Goal: Task Accomplishment & Management: Manage account settings

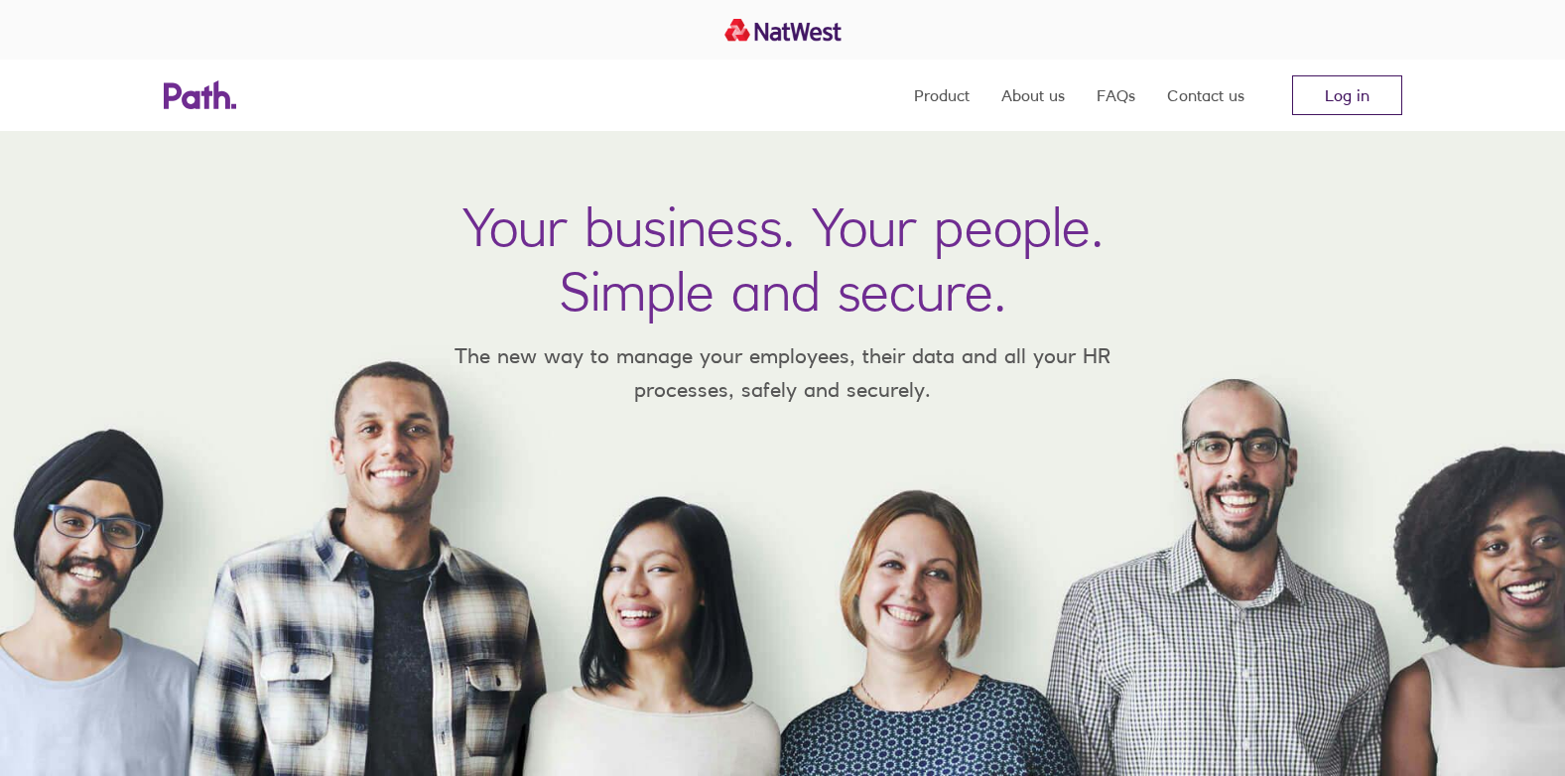
click at [1369, 90] on link "Log in" at bounding box center [1347, 95] width 110 height 40
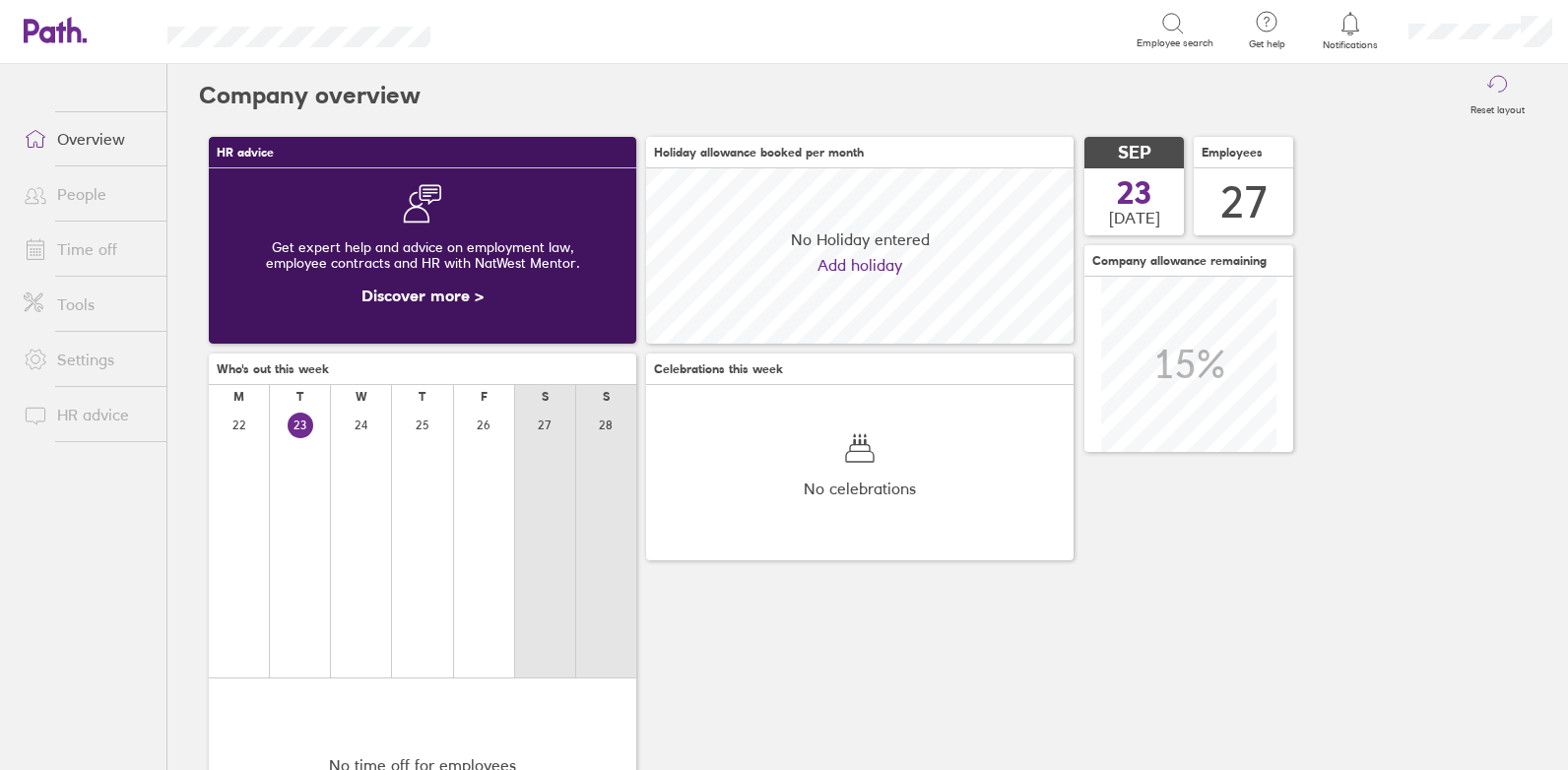
scroll to position [176, 428]
click at [70, 246] on link "Time off" at bounding box center [87, 249] width 159 height 40
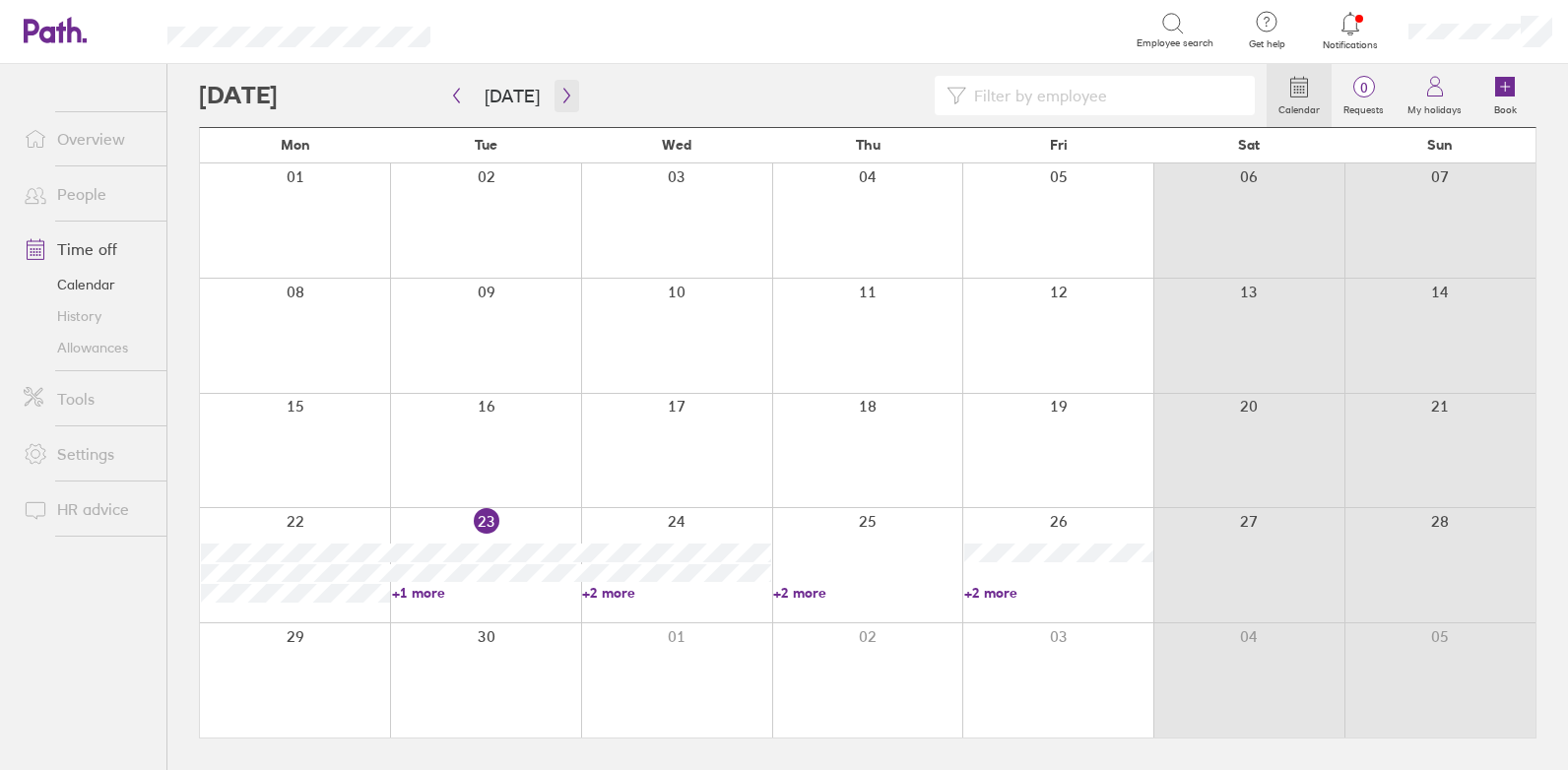
click at [560, 96] on icon "button" at bounding box center [567, 95] width 15 height 16
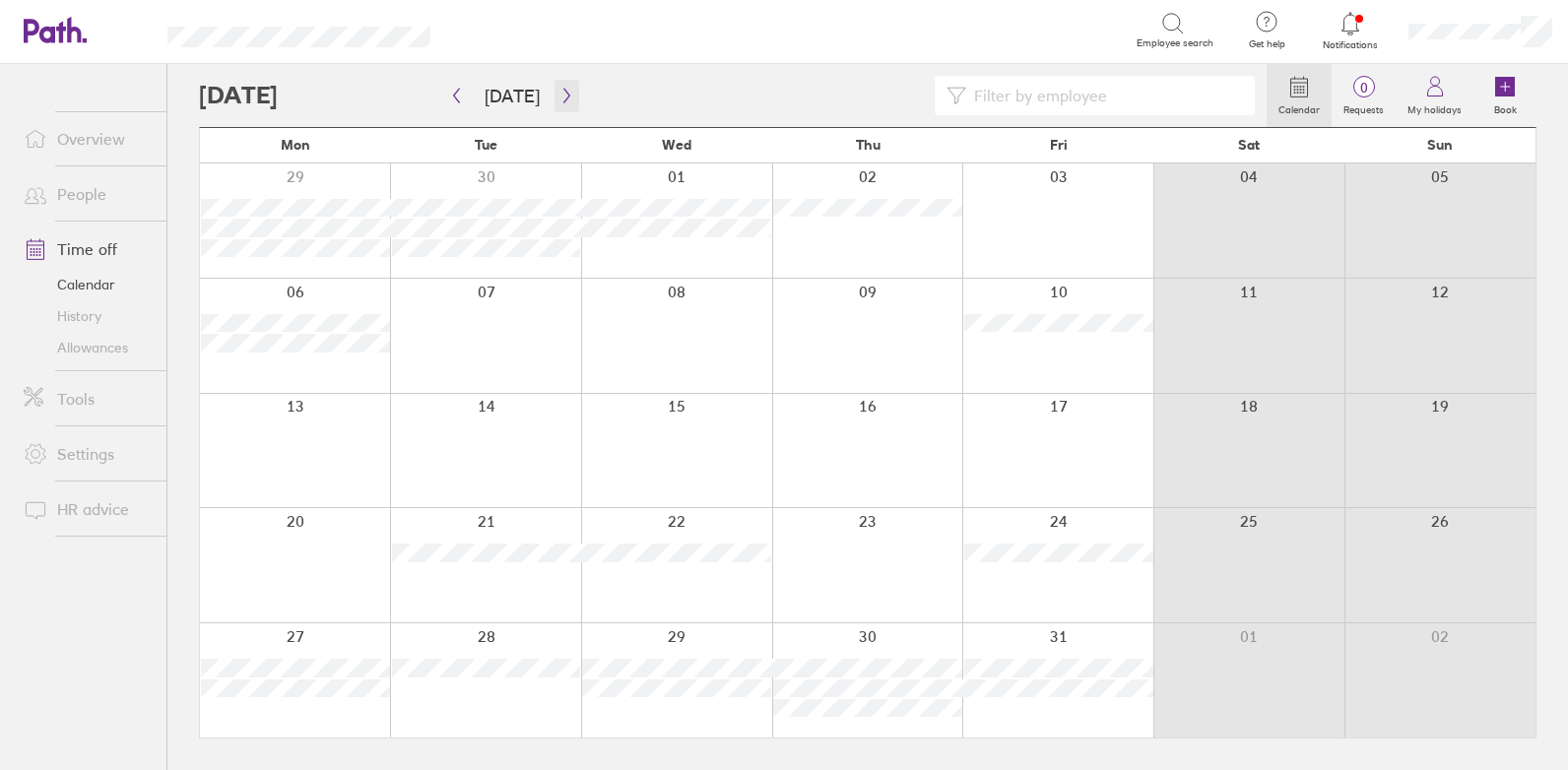
click at [560, 96] on icon "button" at bounding box center [567, 95] width 15 height 16
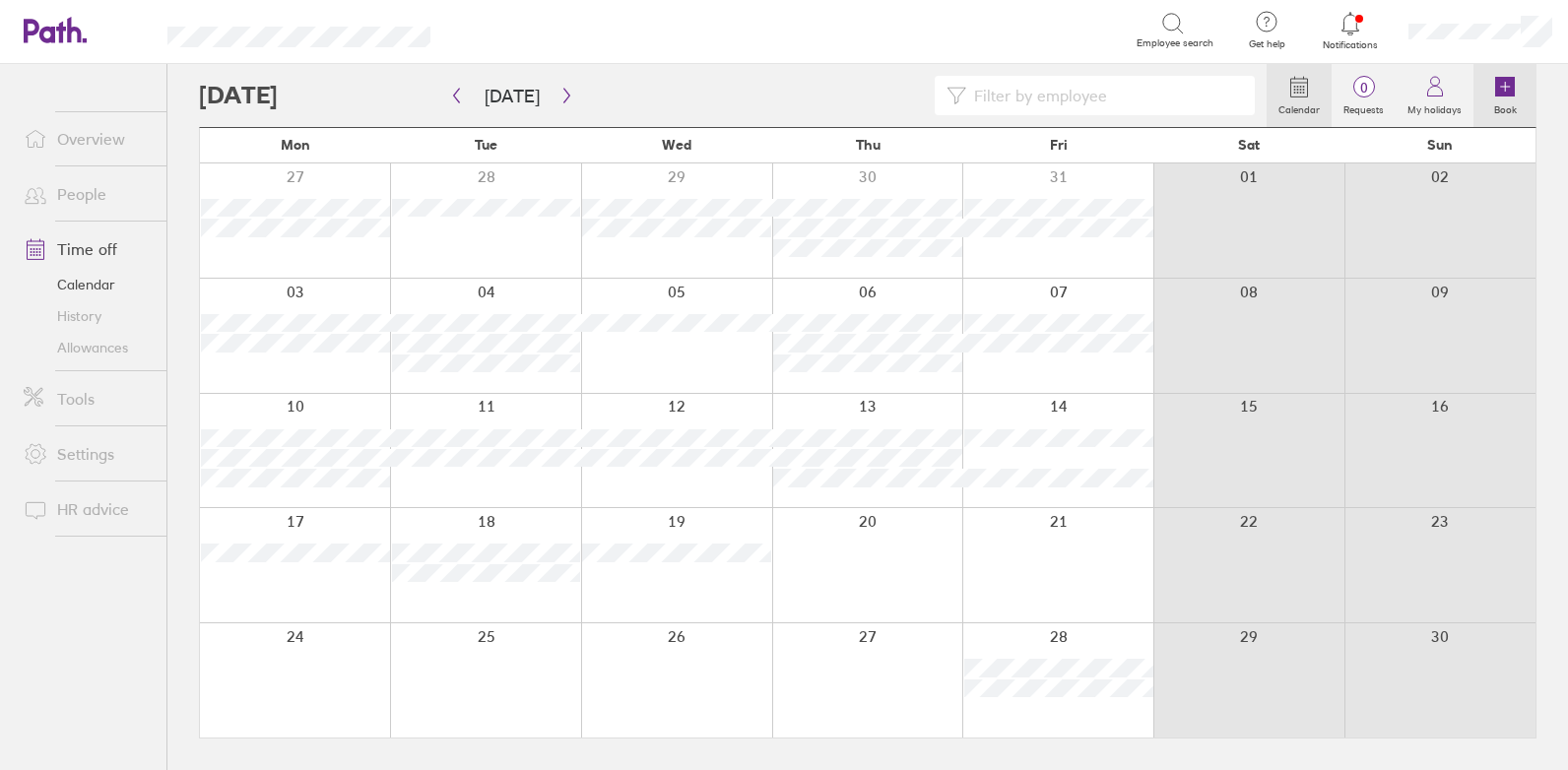
click at [1508, 98] on label "Book" at bounding box center [1505, 107] width 47 height 18
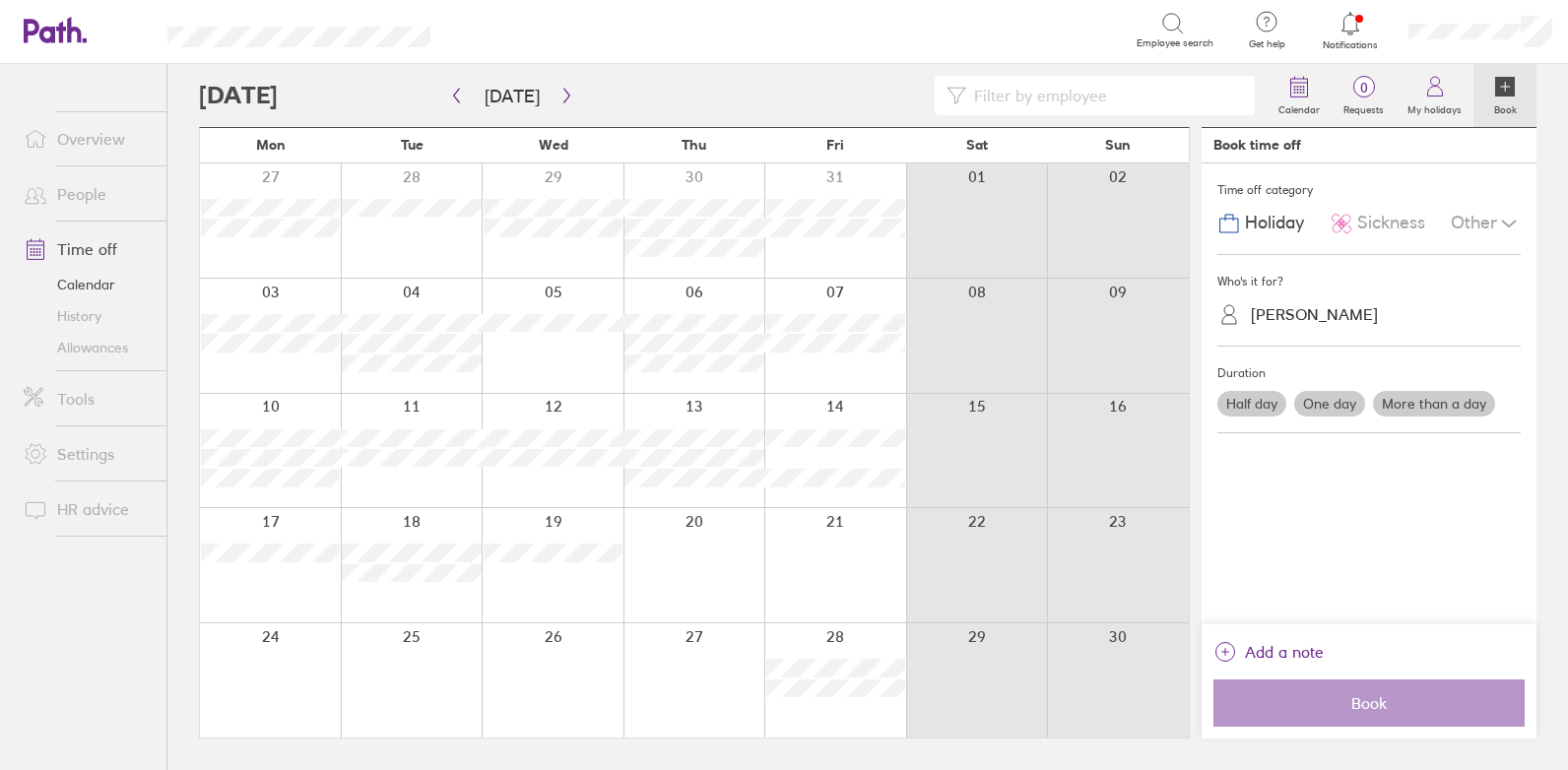
click at [1293, 320] on div "[PERSON_NAME]" at bounding box center [1314, 315] width 127 height 19
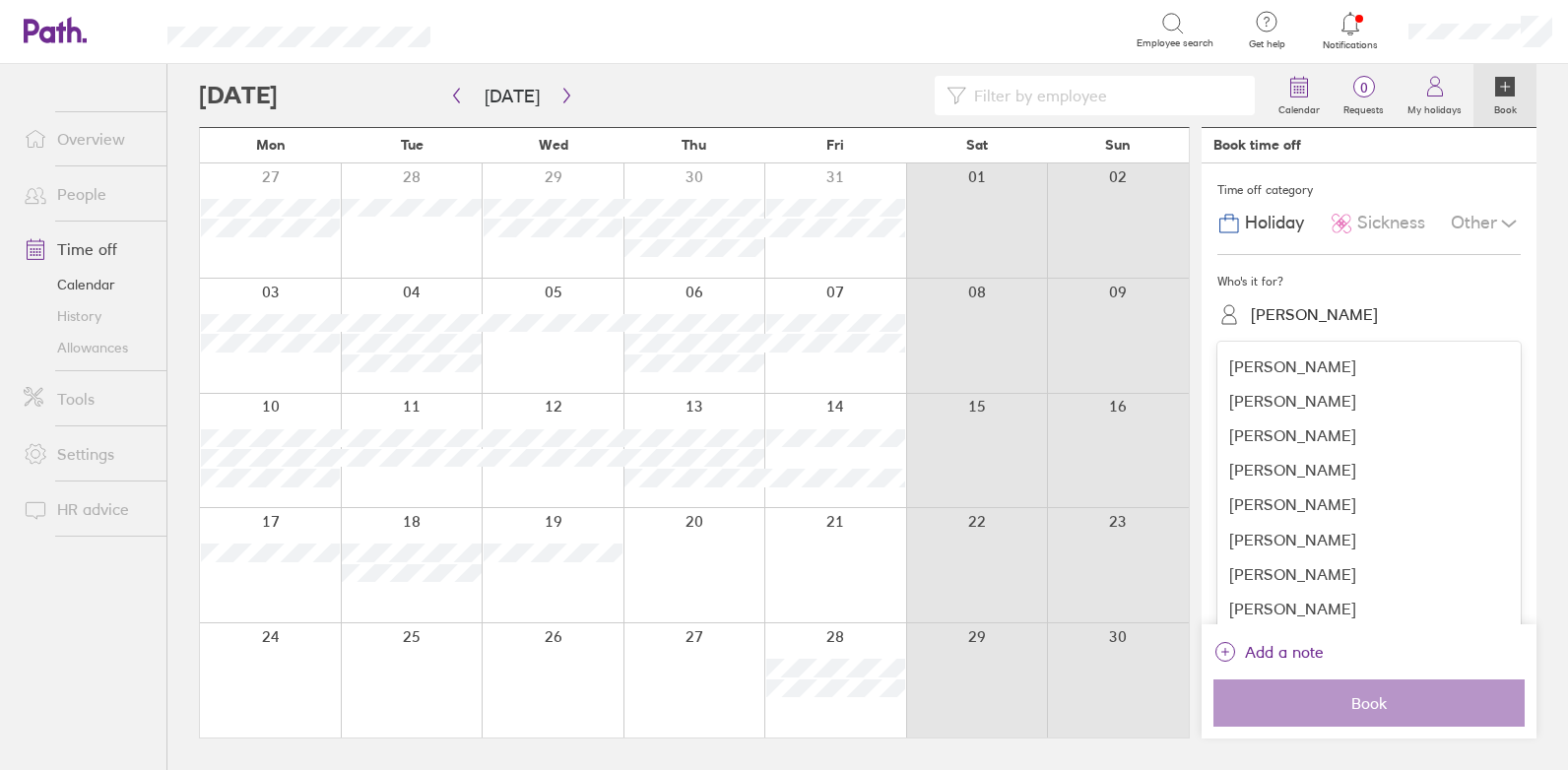
scroll to position [648, 0]
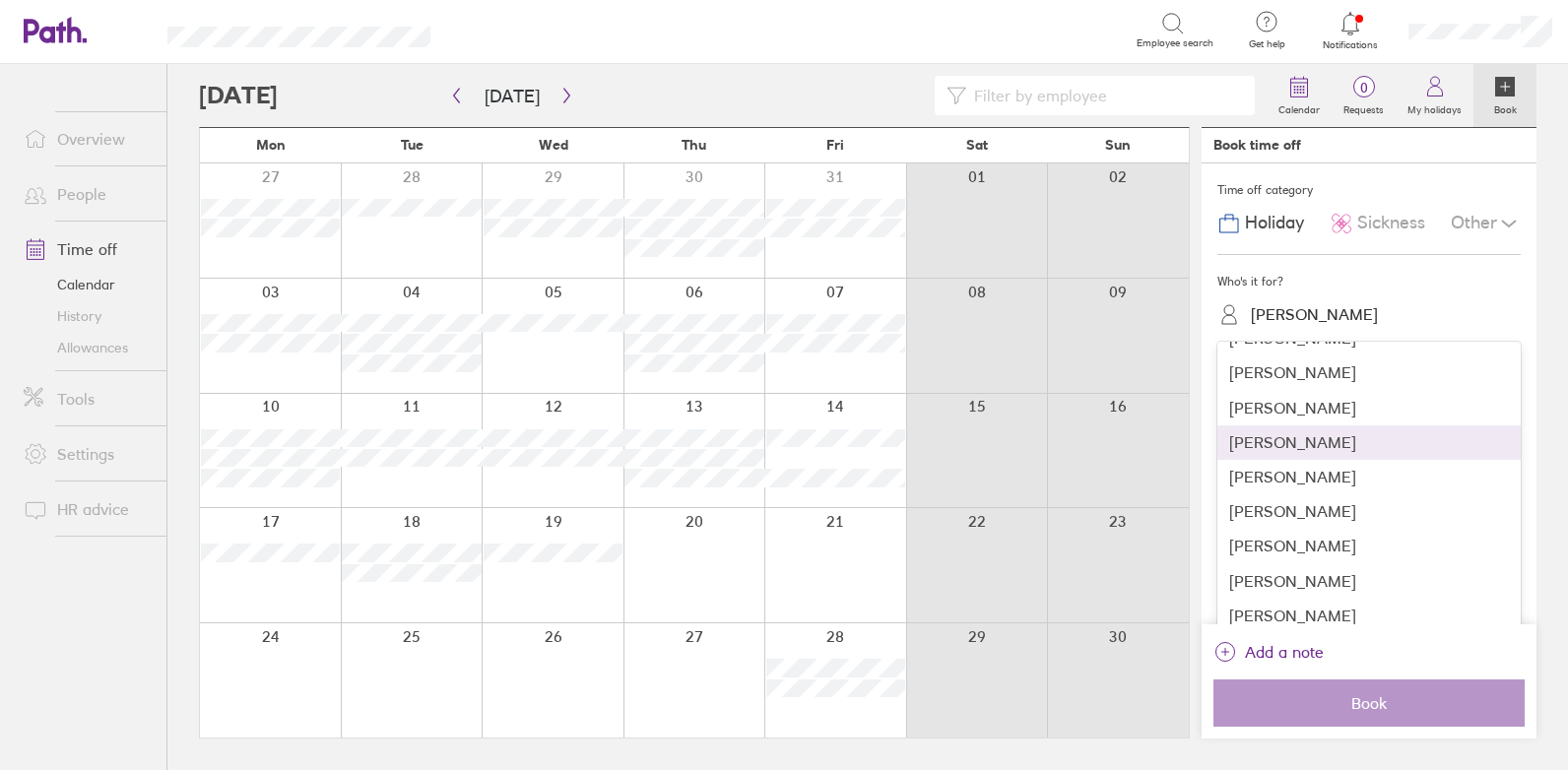
click at [1290, 434] on div "[PERSON_NAME]" at bounding box center [1370, 443] width 304 height 35
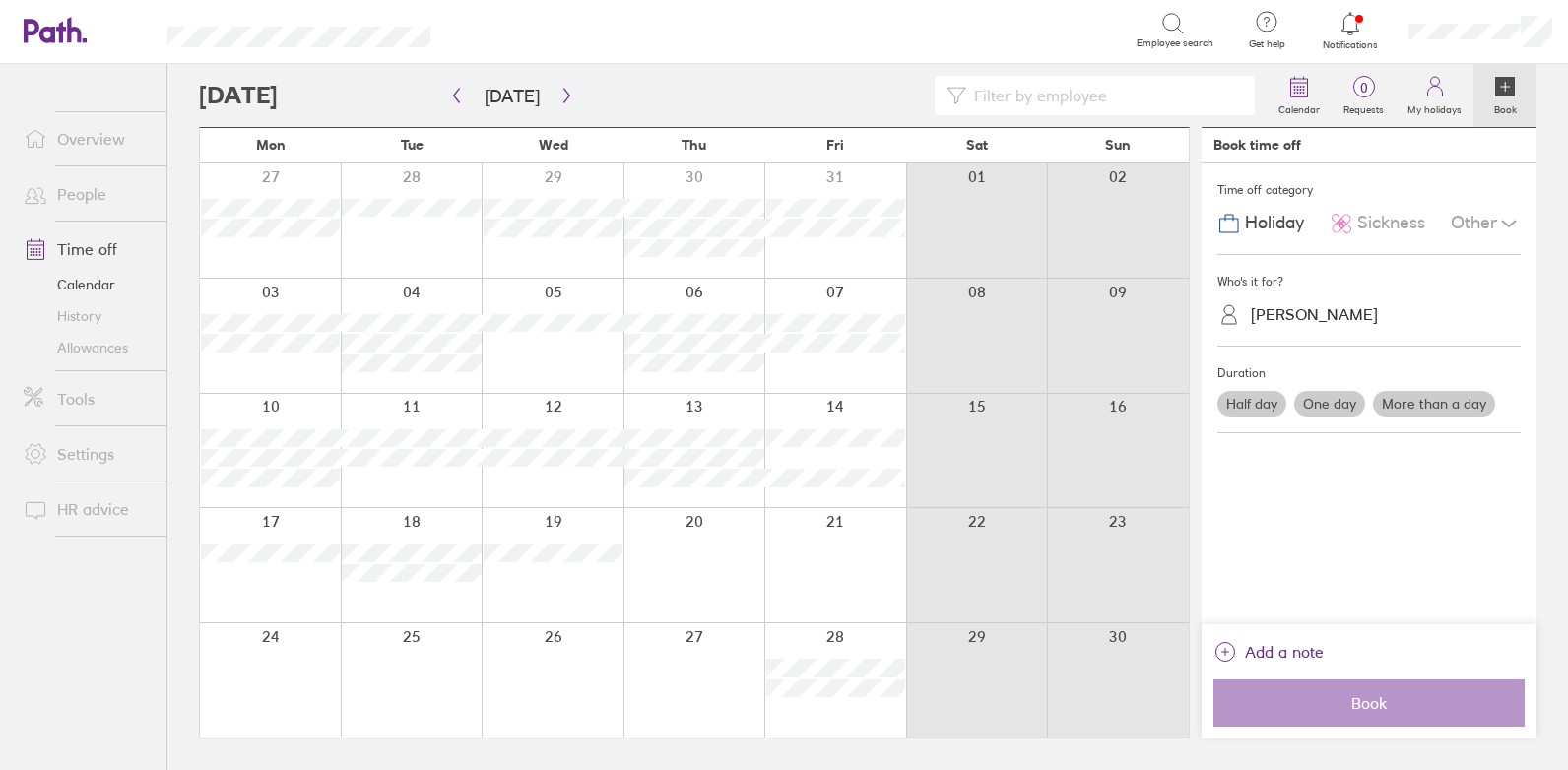
click at [1262, 317] on div "[PERSON_NAME]" at bounding box center [1314, 315] width 127 height 19
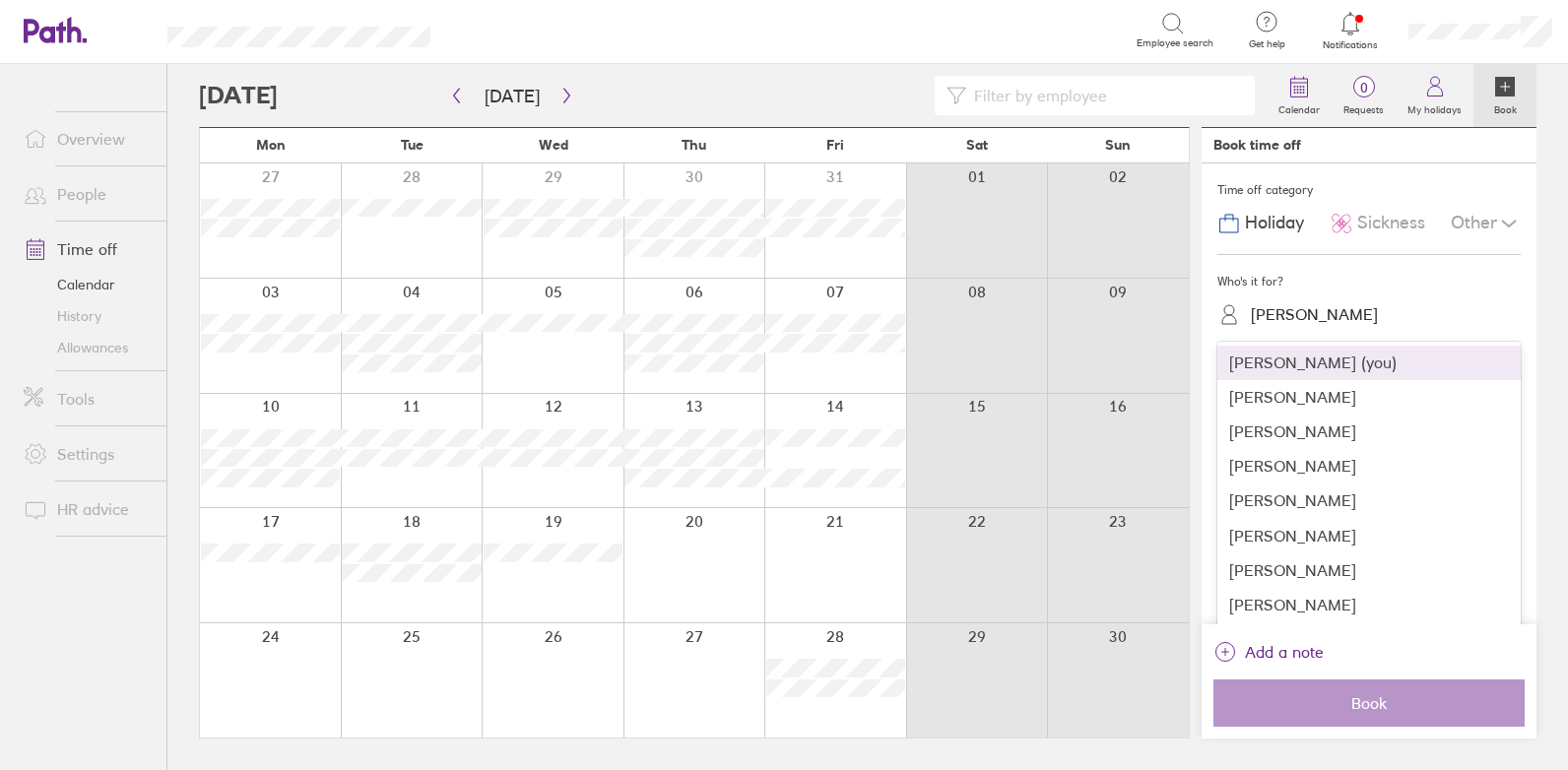
click at [1293, 374] on div "[PERSON_NAME] (you)" at bounding box center [1370, 362] width 304 height 35
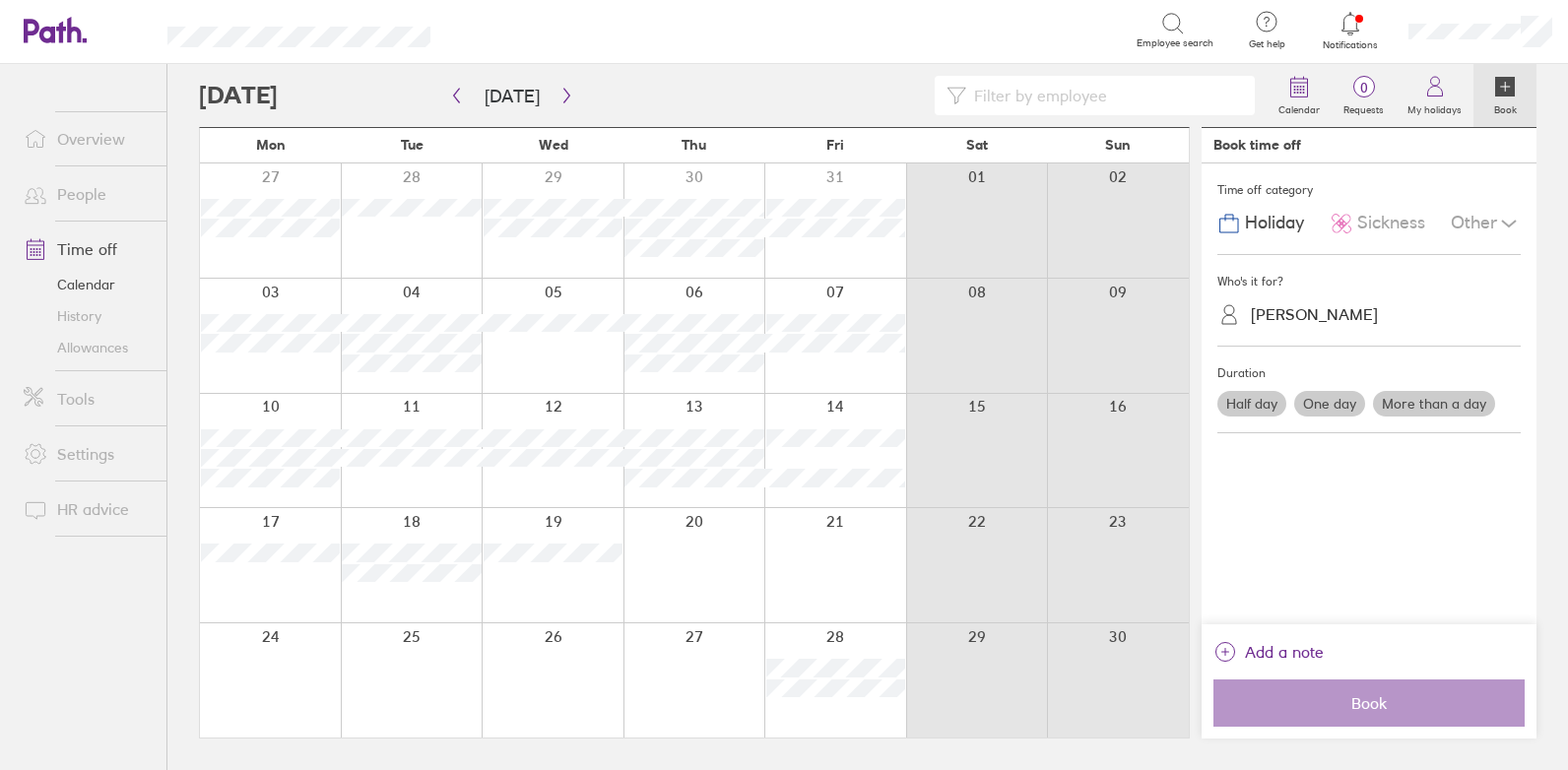
click at [1330, 410] on label "One day" at bounding box center [1329, 404] width 70 height 26
click at [0, 0] on input "One day" at bounding box center [0, 0] width 0 height 0
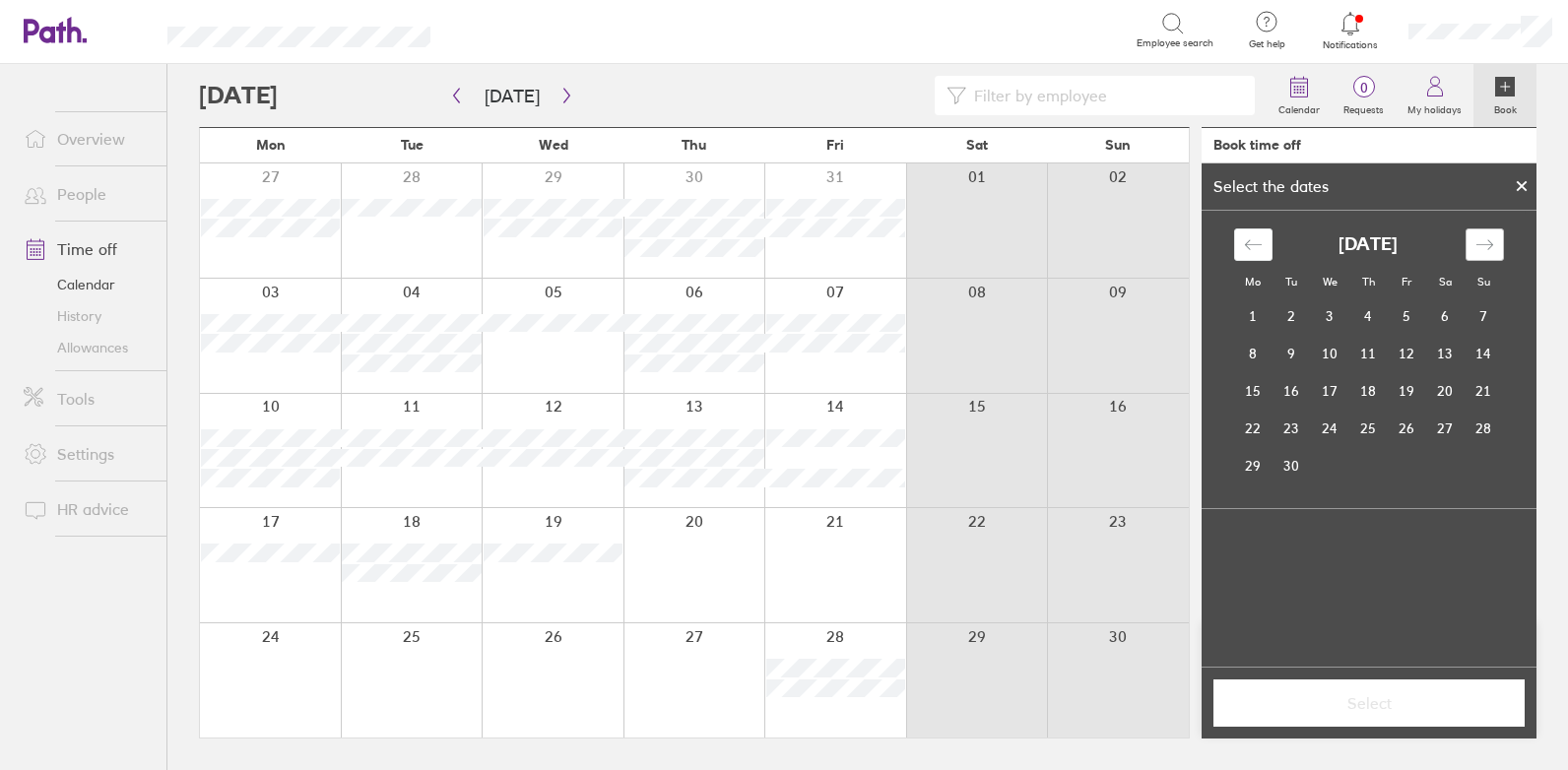
click at [1495, 243] on div "Move forward to switch to the next month." at bounding box center [1485, 244] width 39 height 33
click at [1278, 386] on td "16" at bounding box center [1291, 391] width 39 height 38
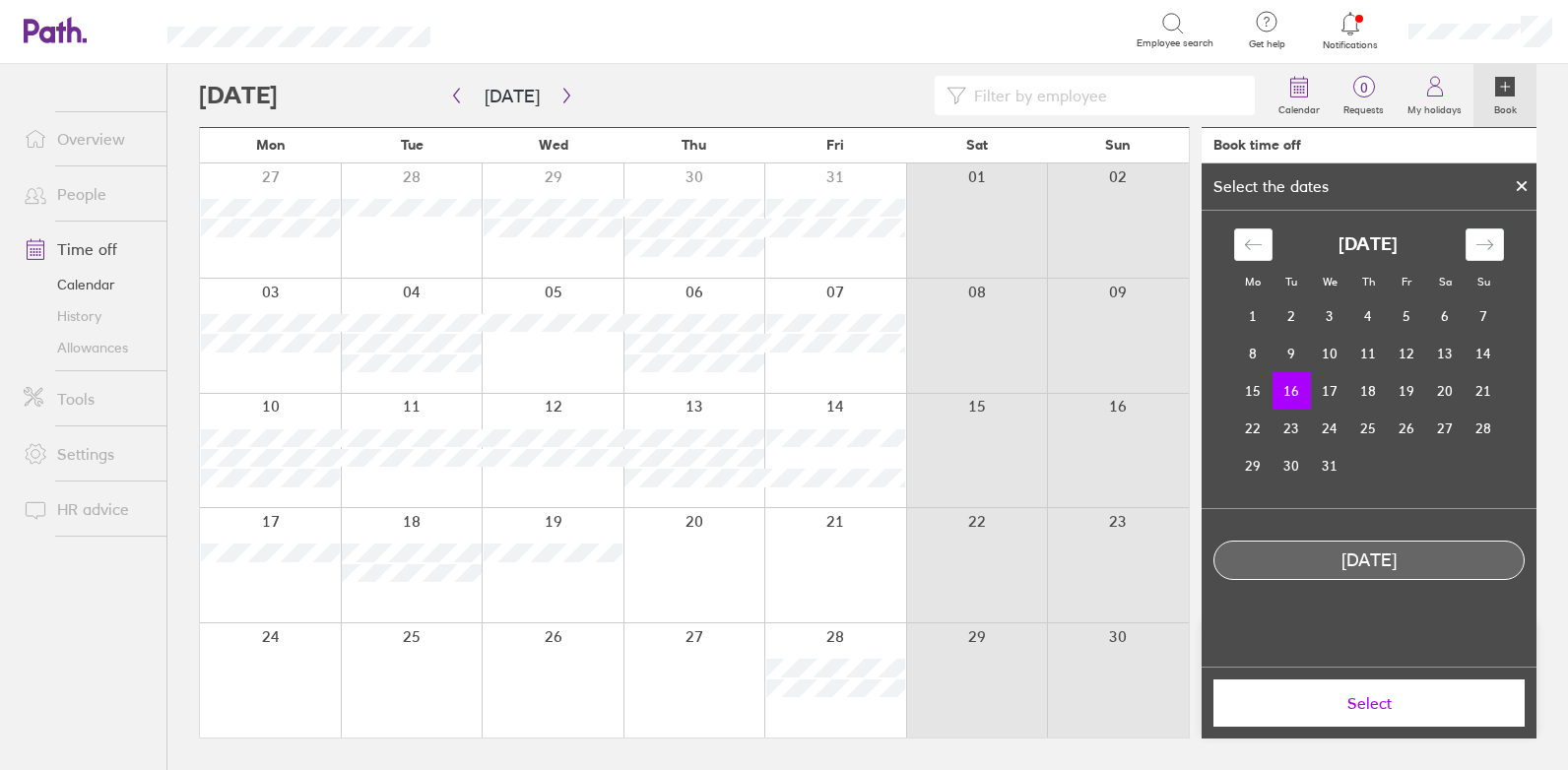
click at [1325, 704] on span "Select" at bounding box center [1370, 704] width 284 height 18
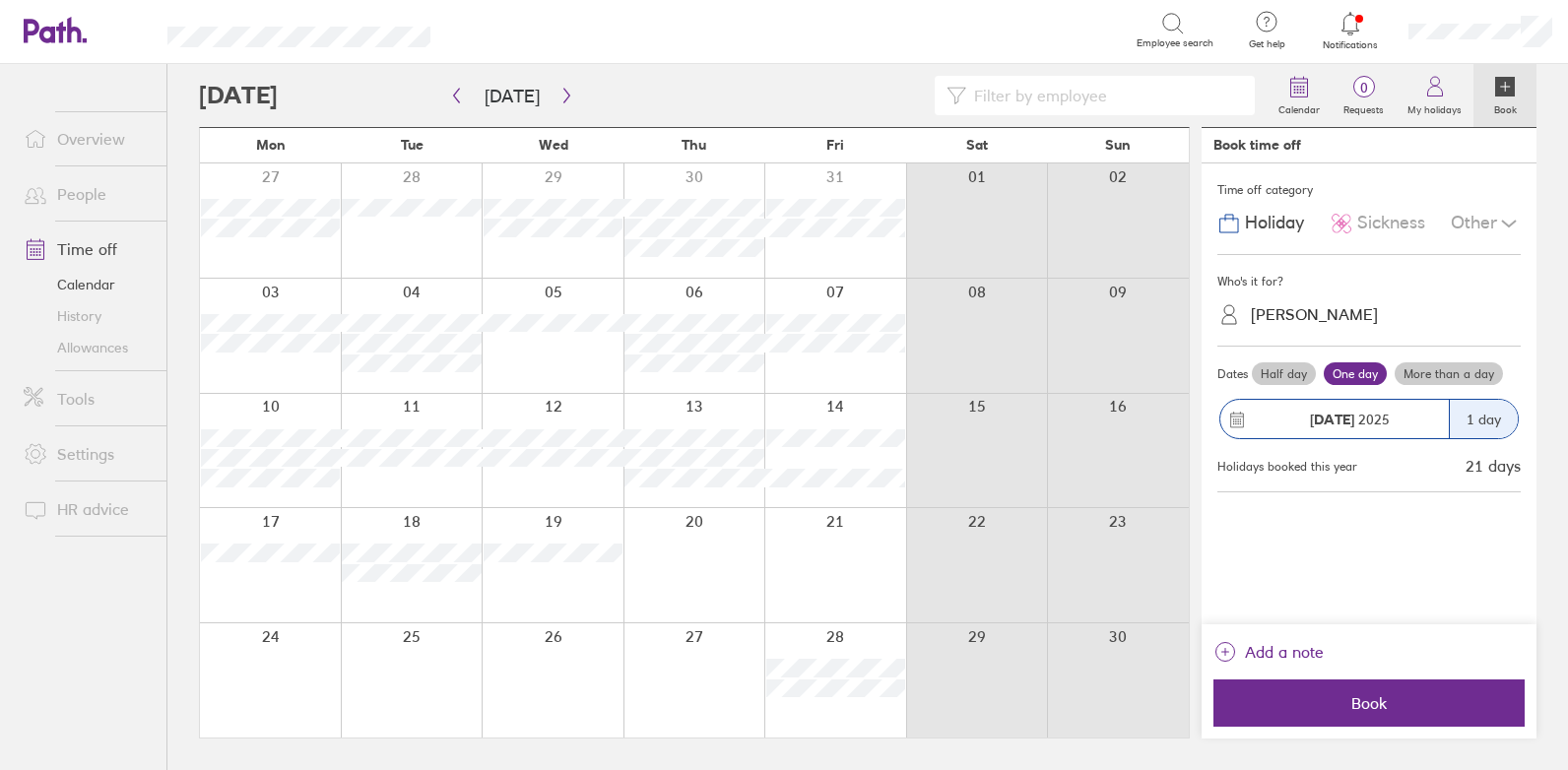
click at [1325, 704] on span "Book" at bounding box center [1370, 704] width 284 height 18
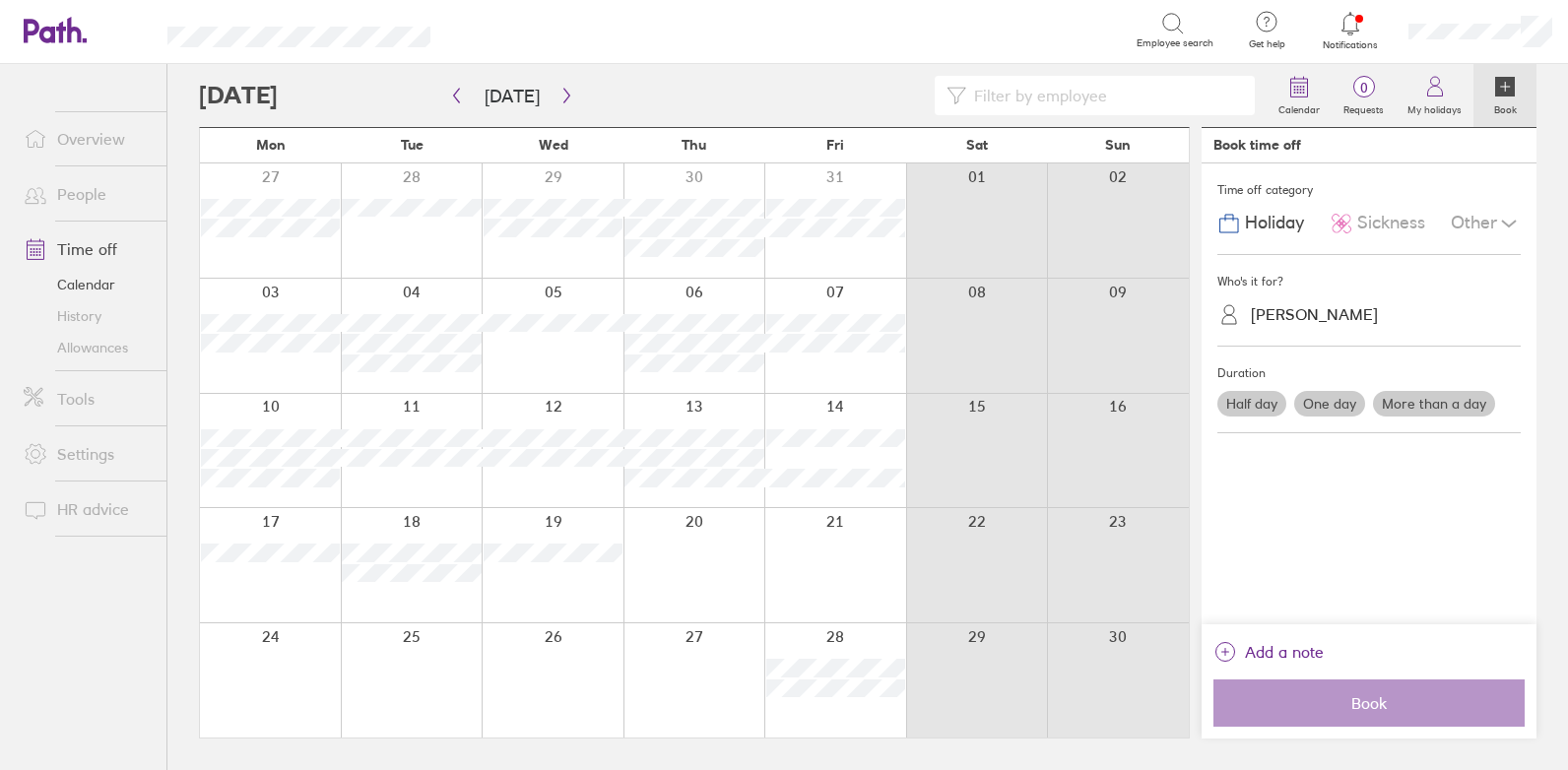
click at [1328, 416] on label "One day" at bounding box center [1329, 404] width 70 height 26
click at [0, 0] on input "One day" at bounding box center [0, 0] width 0 height 0
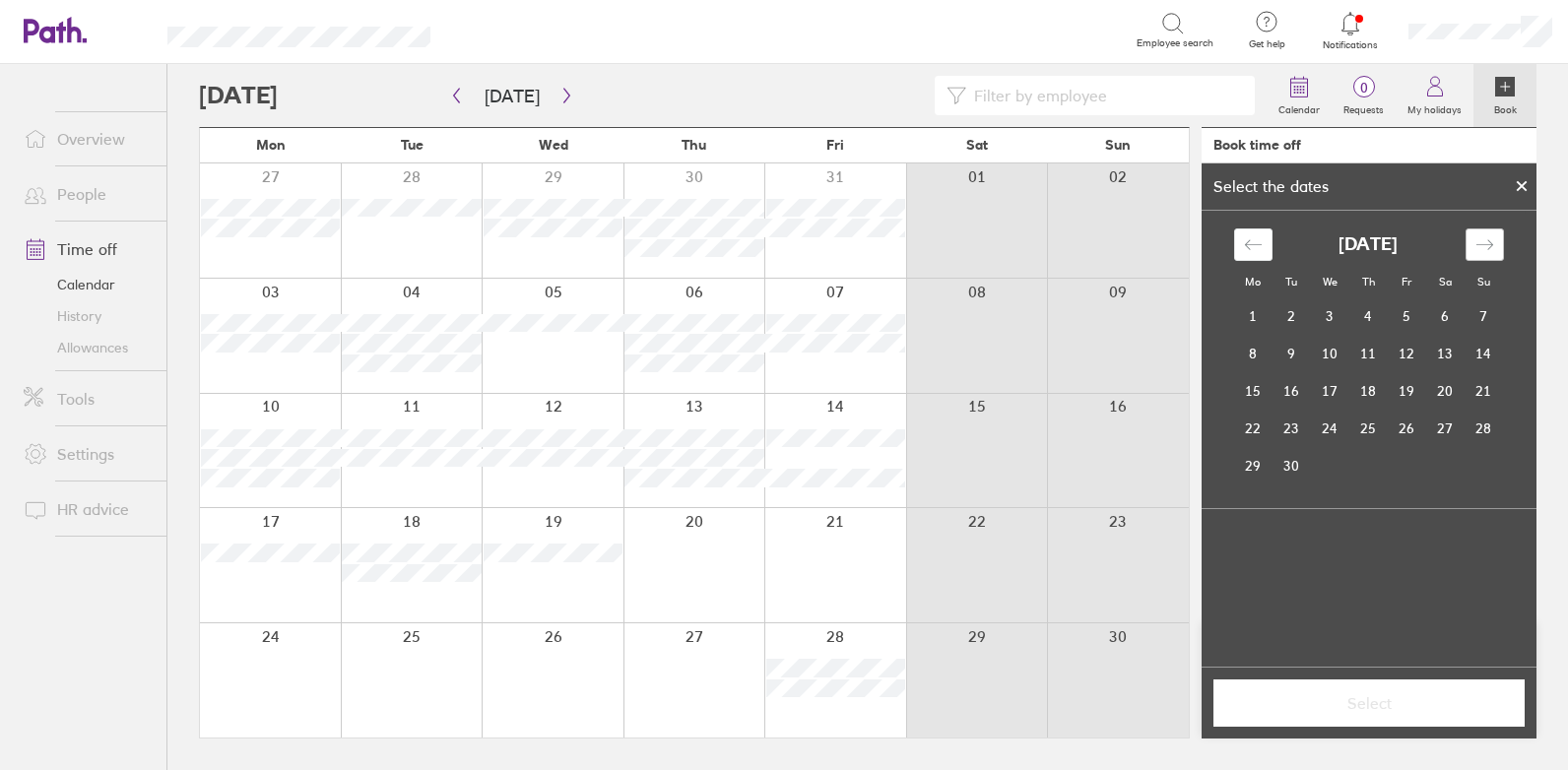
click at [1488, 249] on icon "Move forward to switch to the next month." at bounding box center [1485, 244] width 19 height 19
click at [1370, 399] on td "18" at bounding box center [1369, 391] width 39 height 38
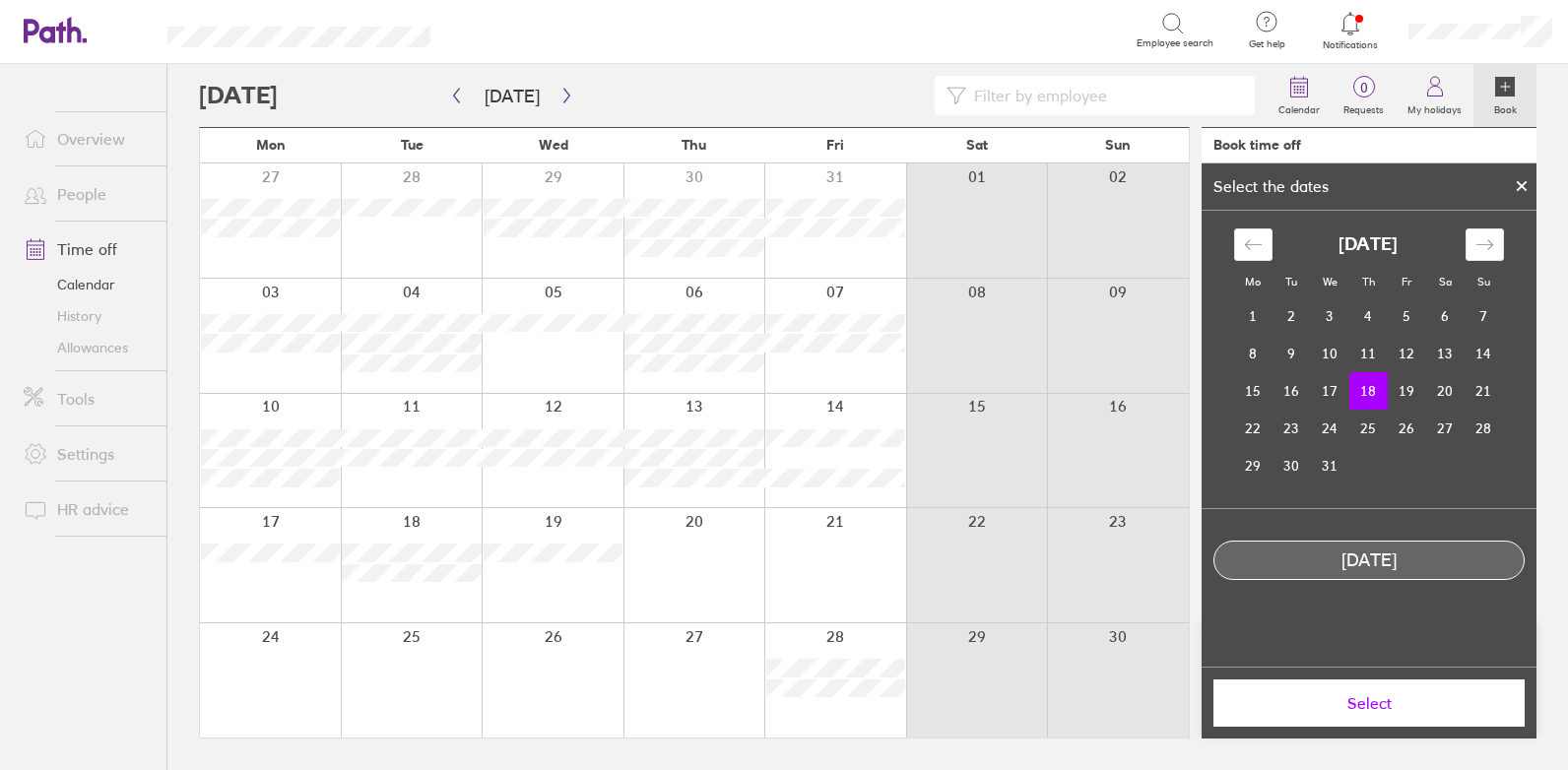
click at [1350, 688] on button "Select" at bounding box center [1370, 704] width 312 height 48
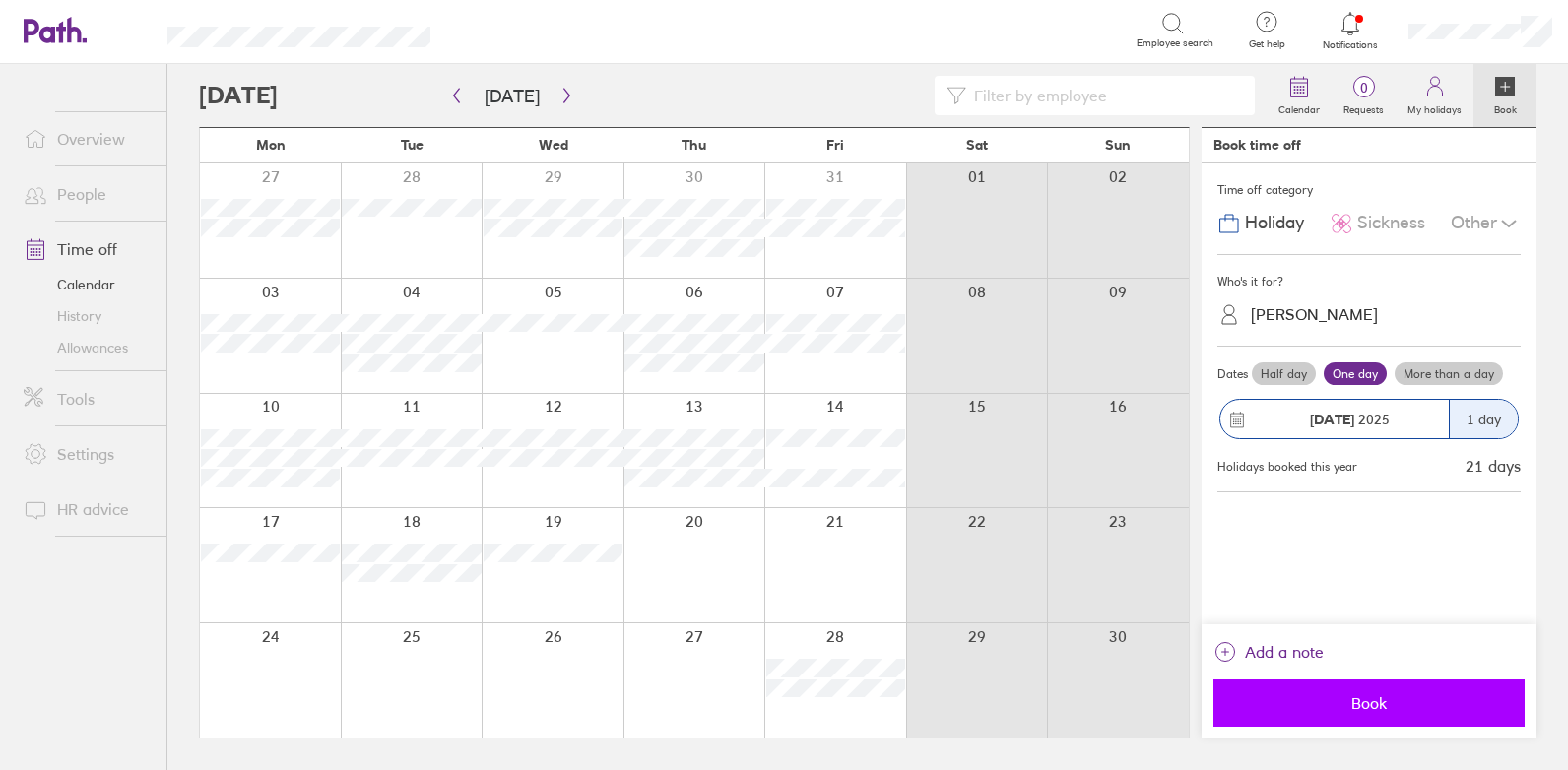
click at [1347, 704] on span "Book" at bounding box center [1370, 704] width 284 height 18
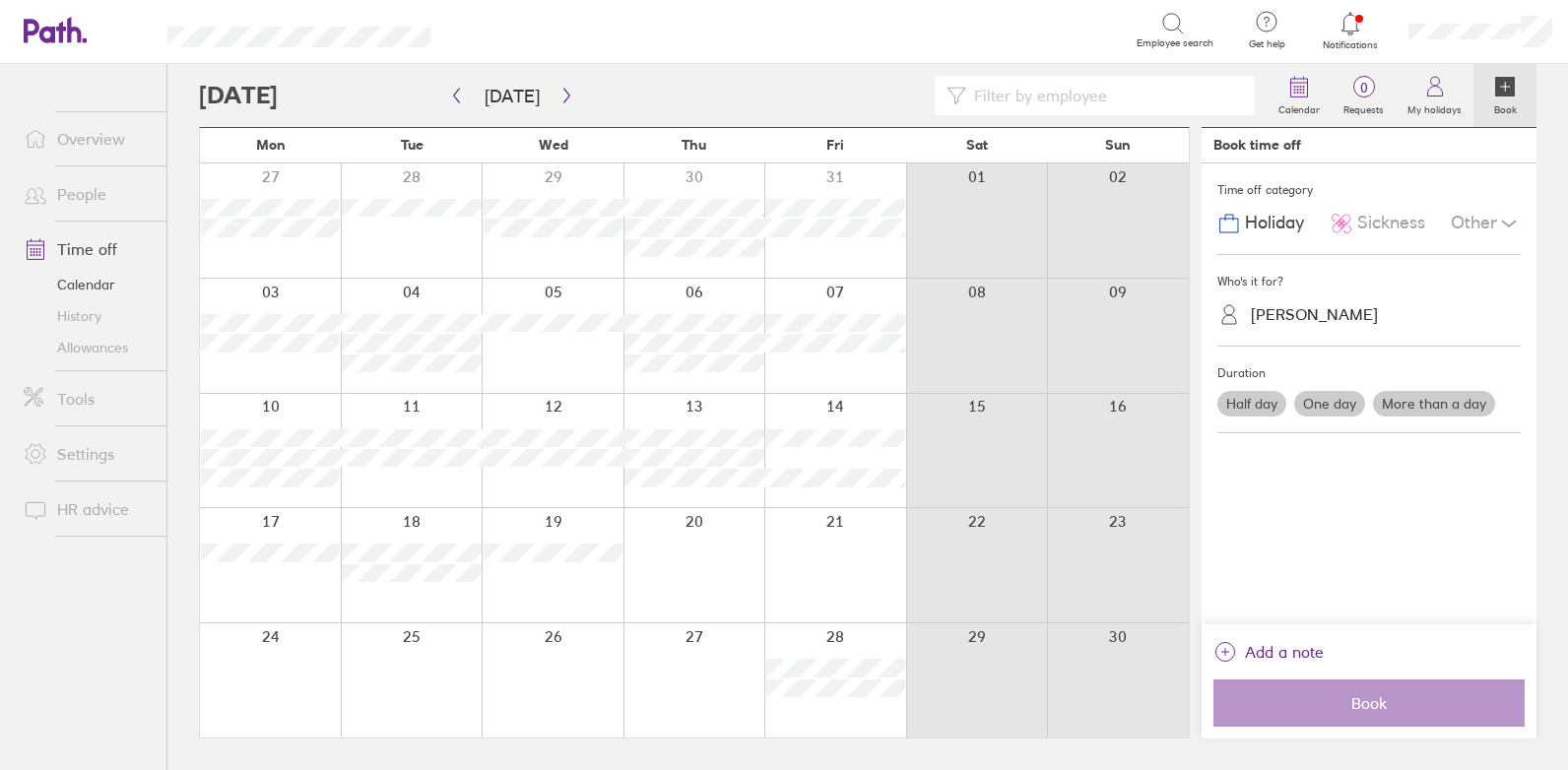
click at [69, 186] on link "People" at bounding box center [87, 194] width 159 height 40
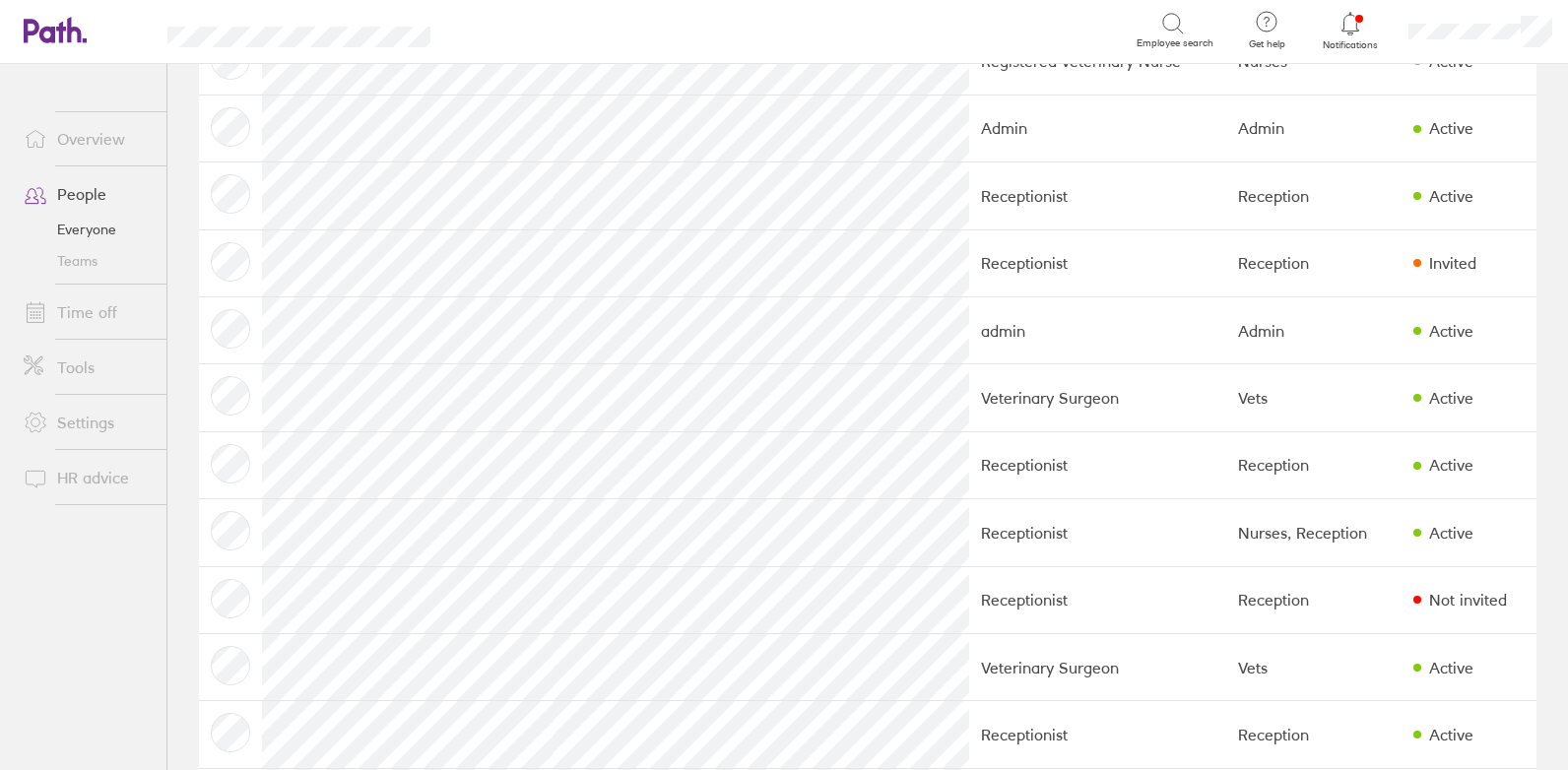
scroll to position [1235, 0]
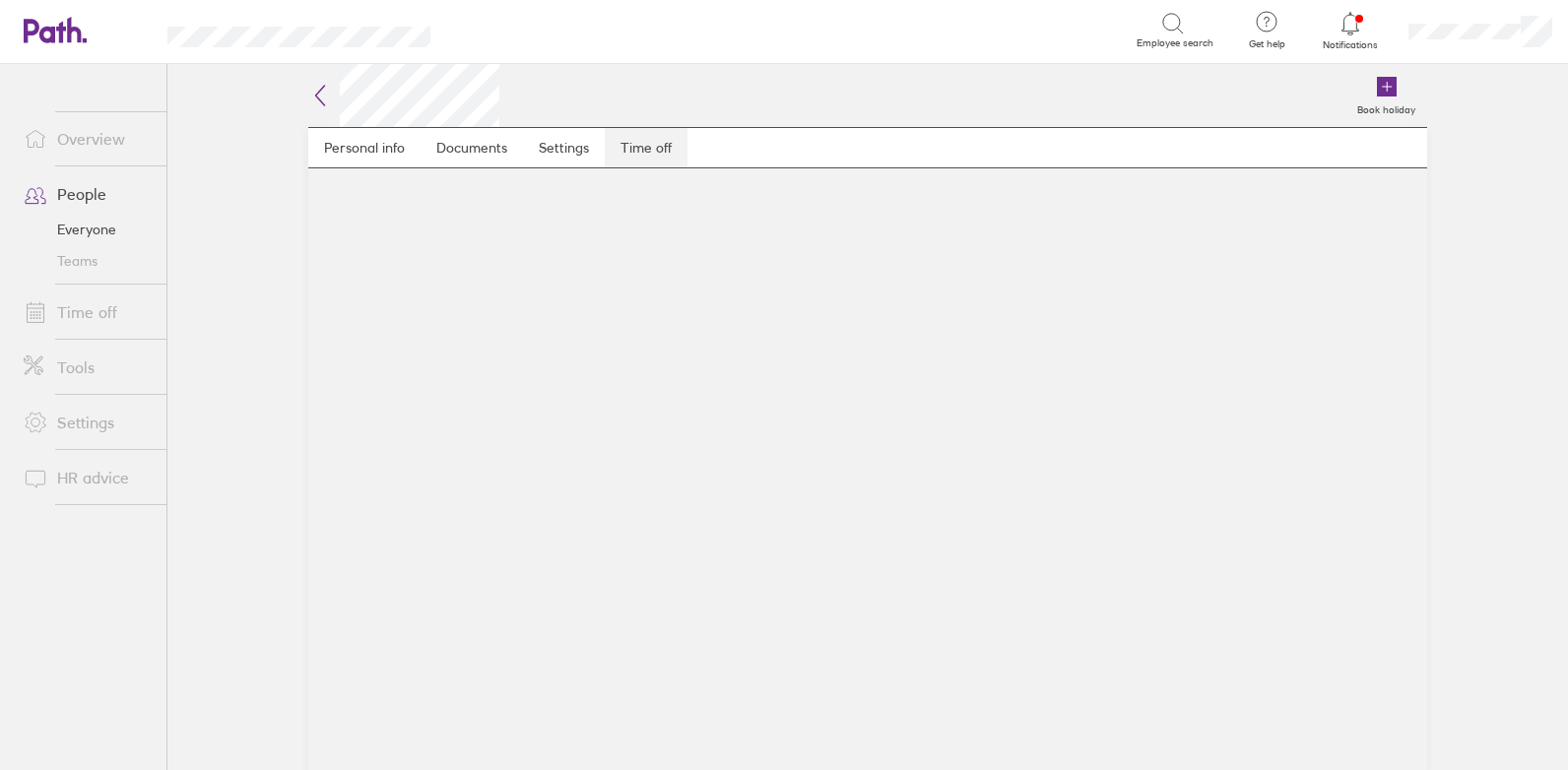
click at [676, 138] on link "Time off" at bounding box center [645, 148] width 82 height 40
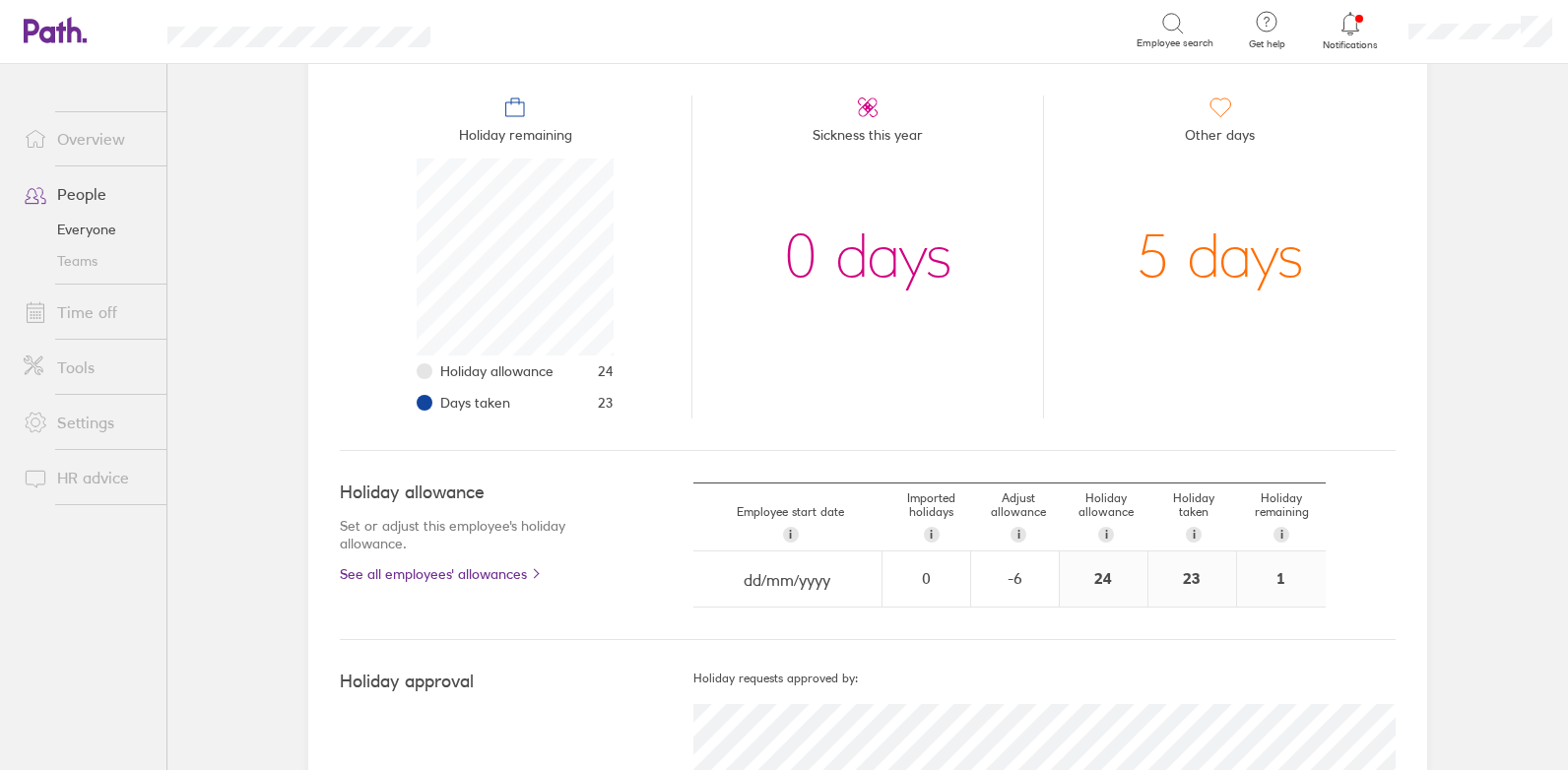
scroll to position [221, 0]
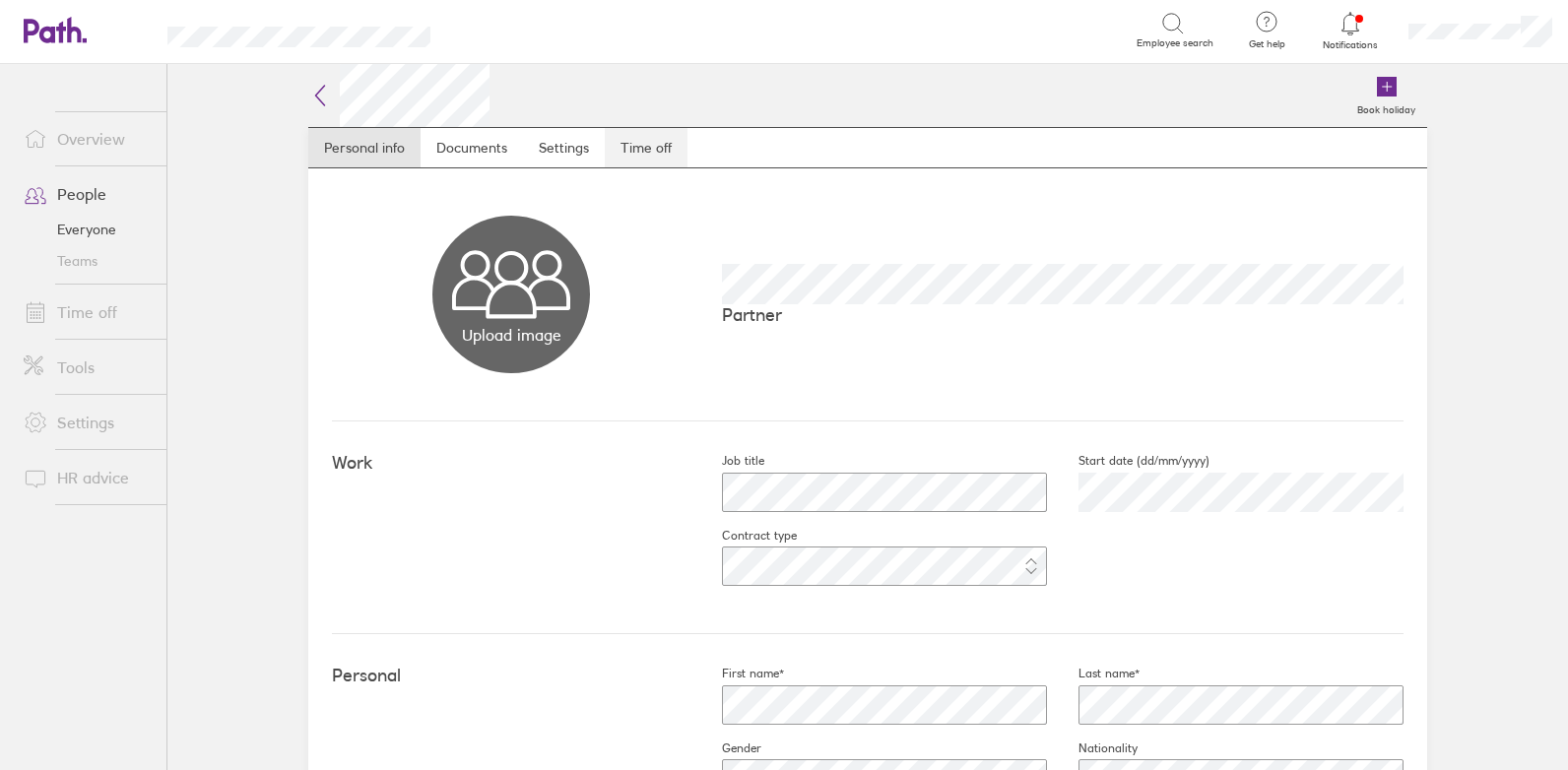
click at [657, 155] on link "Time off" at bounding box center [645, 148] width 82 height 40
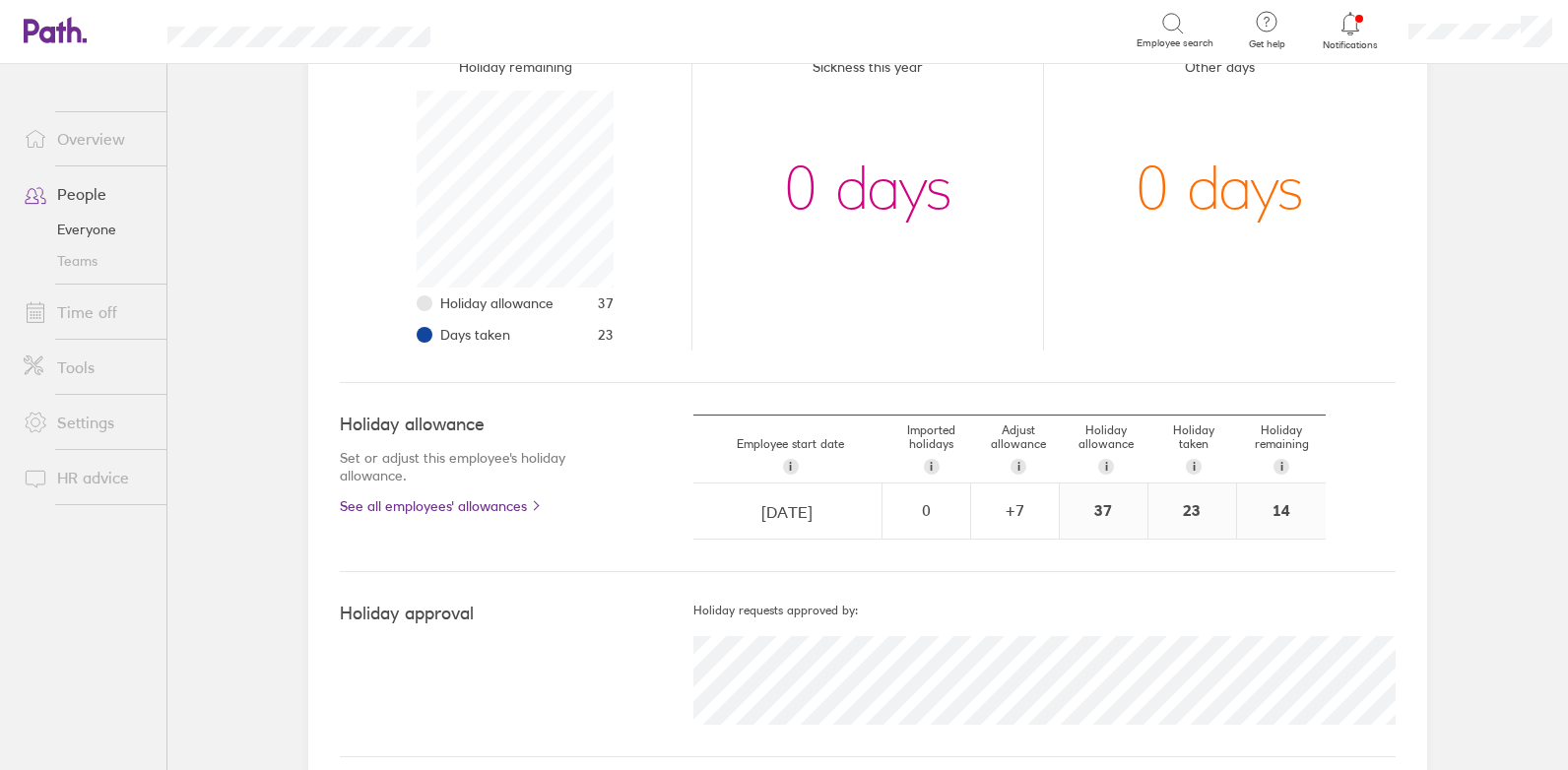
scroll to position [295, 0]
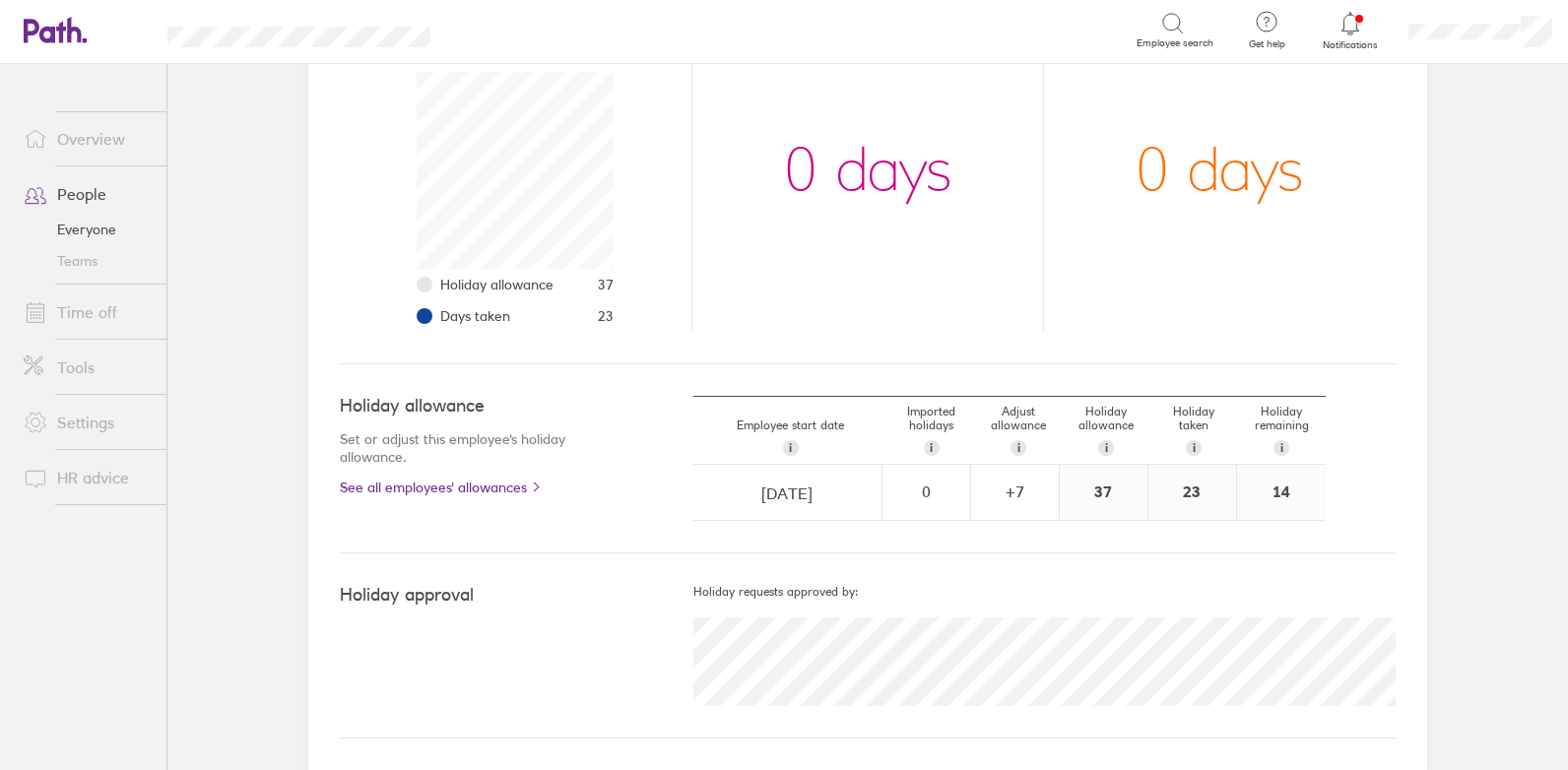
click at [81, 310] on link "Time off" at bounding box center [87, 313] width 159 height 40
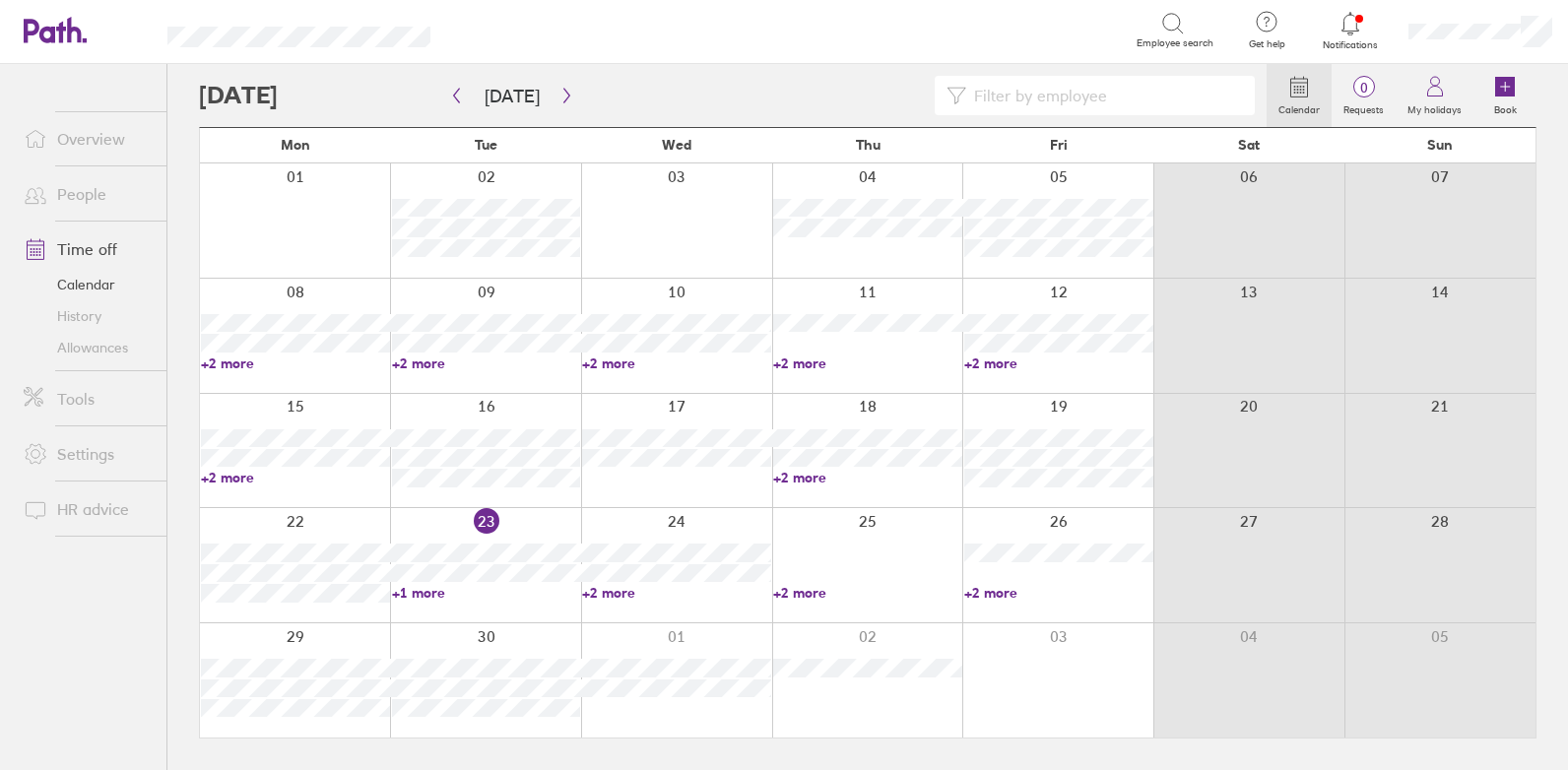
click at [107, 256] on link "Time off" at bounding box center [87, 249] width 159 height 40
click at [67, 198] on link "People" at bounding box center [87, 194] width 159 height 40
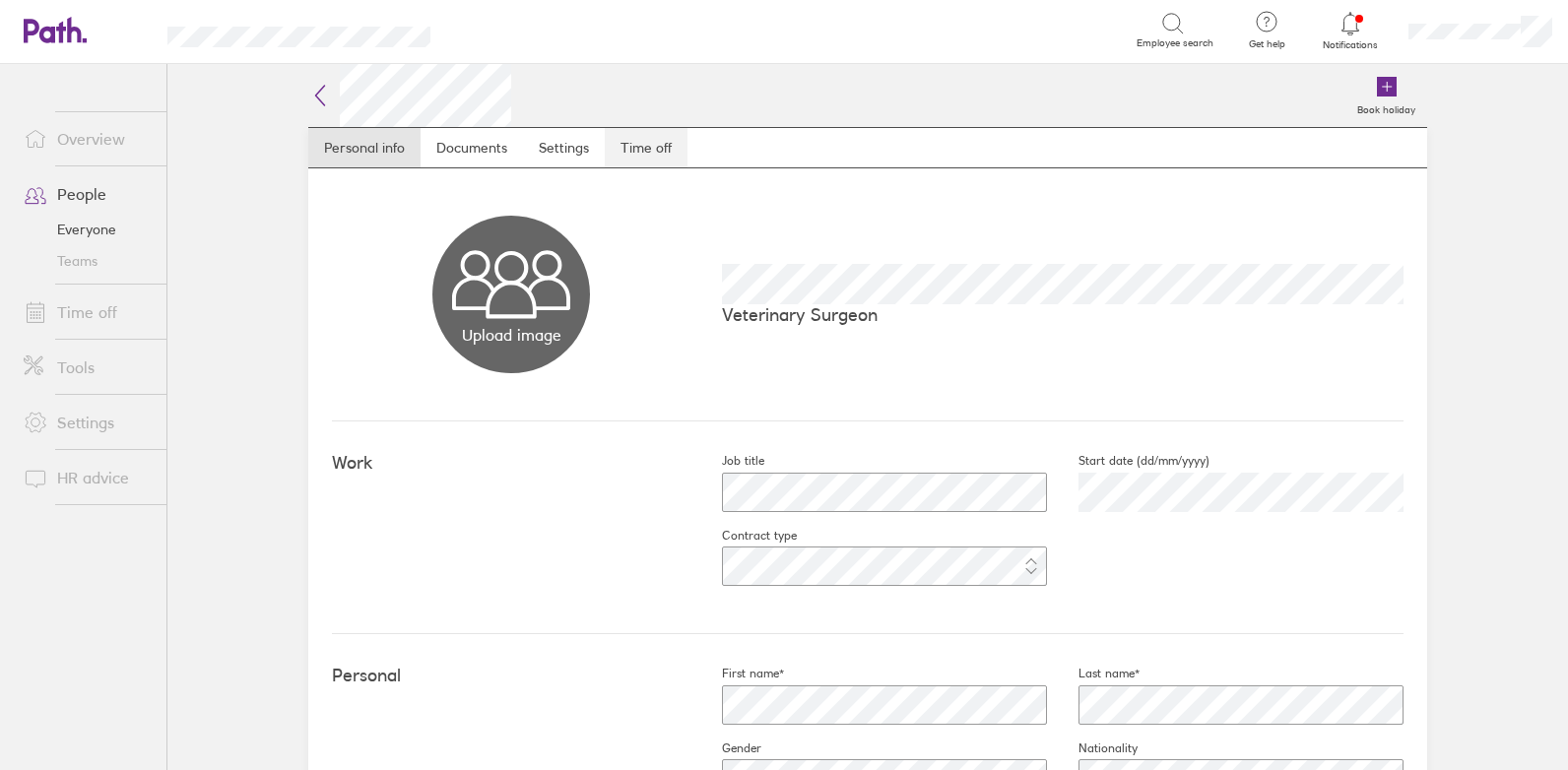
click at [635, 155] on link "Time off" at bounding box center [645, 148] width 82 height 40
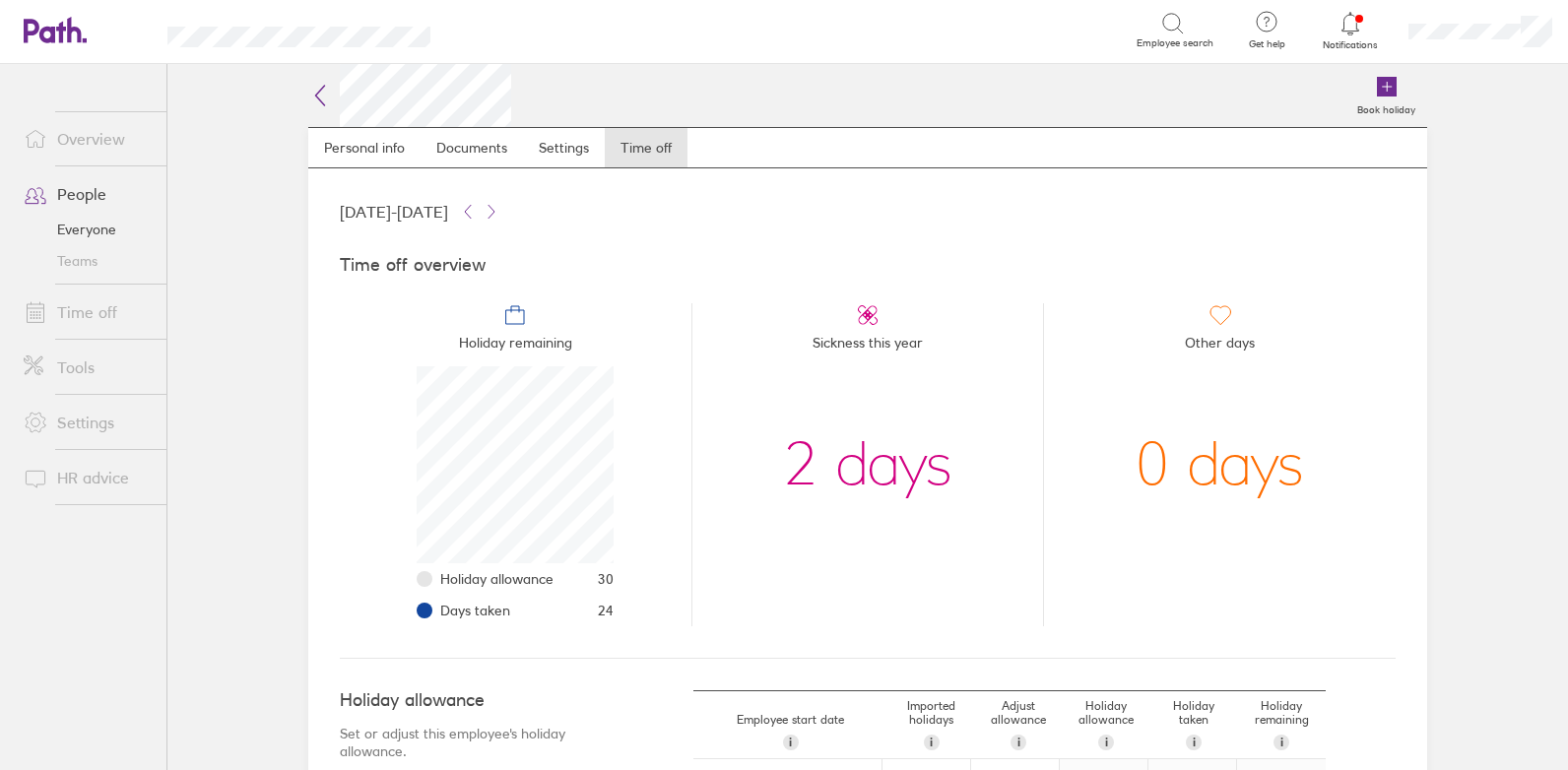
scroll to position [196, 196]
click at [1552, 755] on main "Book holiday Personal info Documents Settings Time off [DATE] - [DATE] Time off…" at bounding box center [867, 418] width 1400 height 706
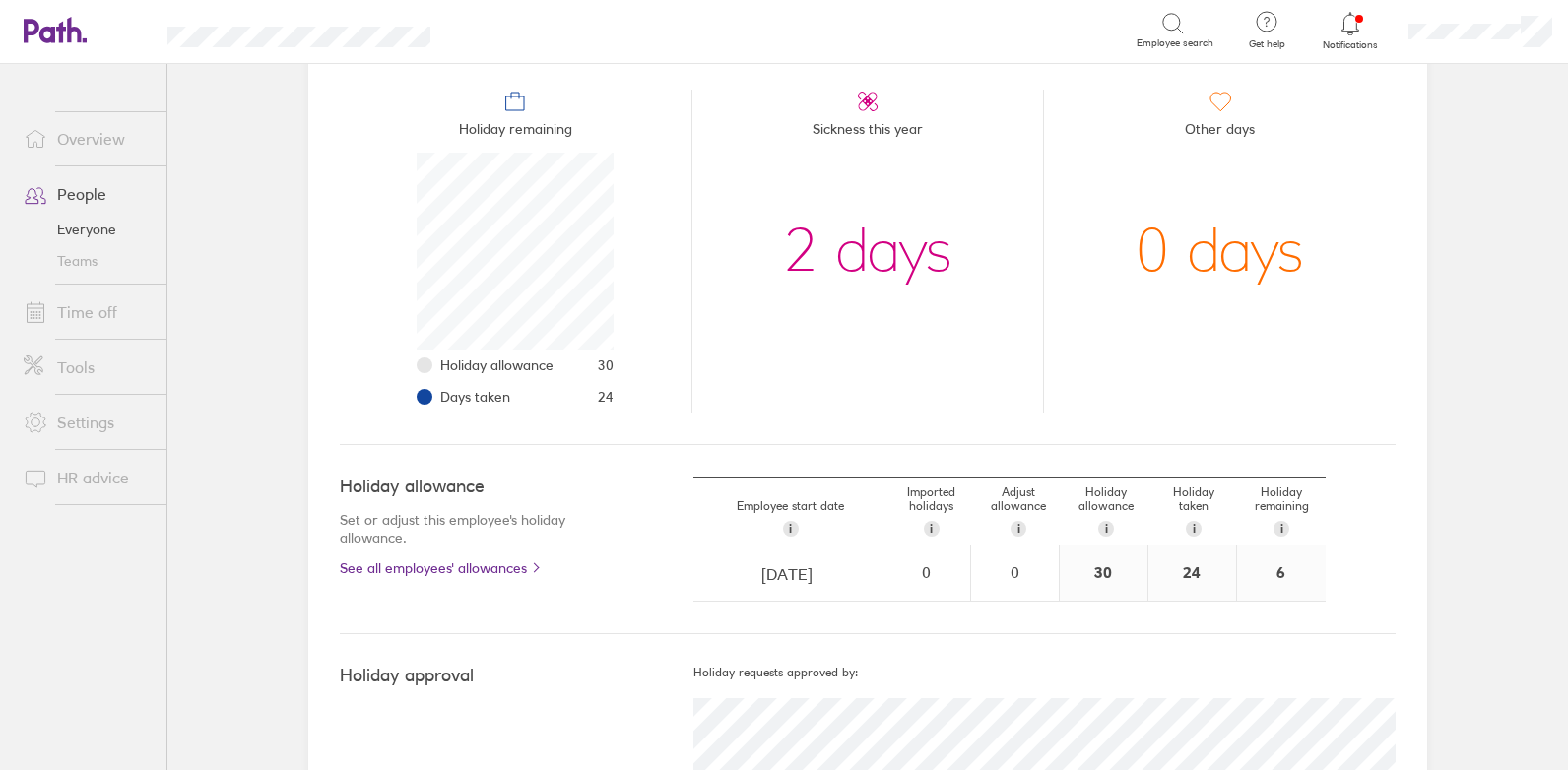
scroll to position [253, 0]
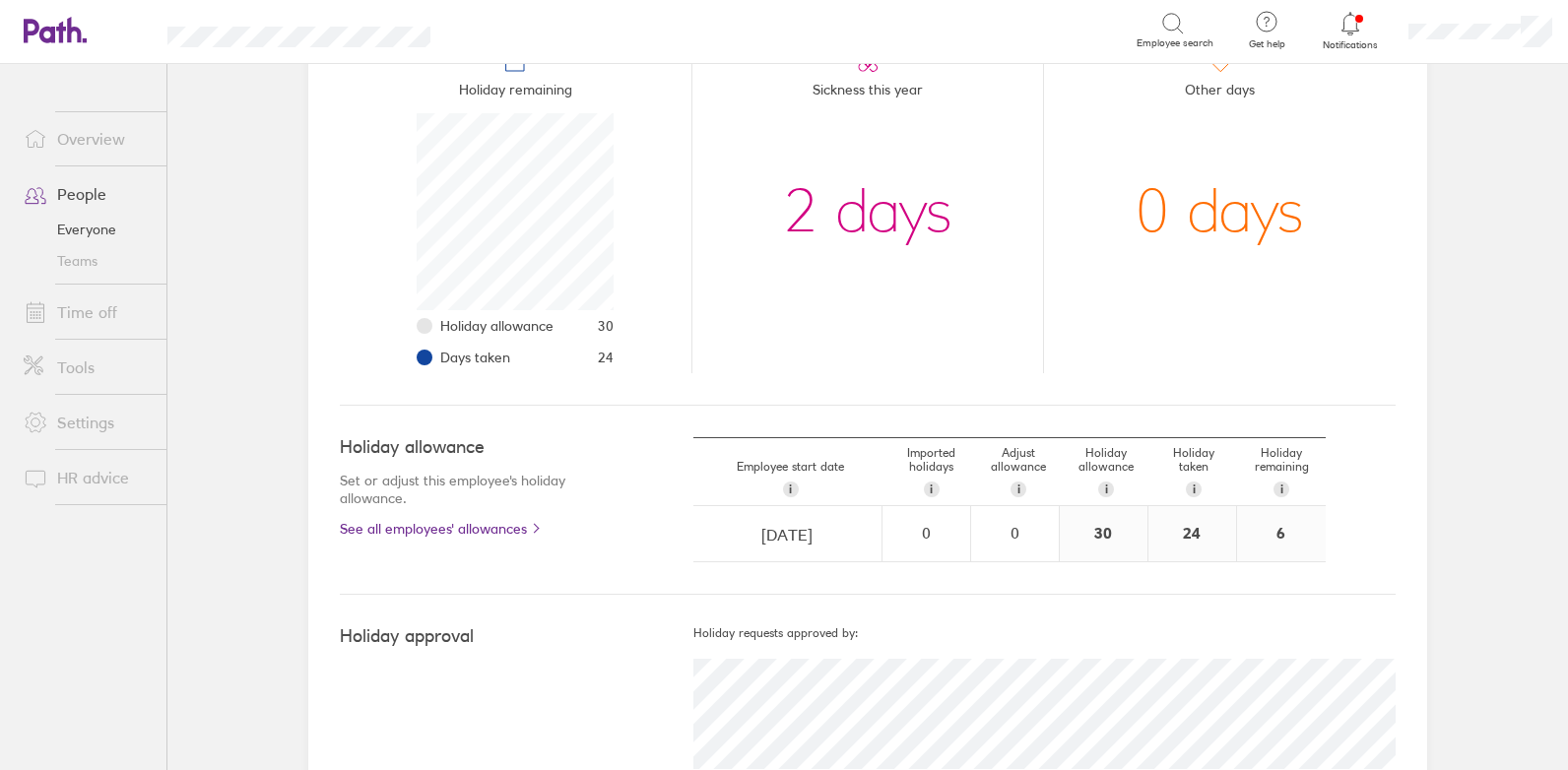
click at [81, 196] on link "People" at bounding box center [87, 194] width 159 height 40
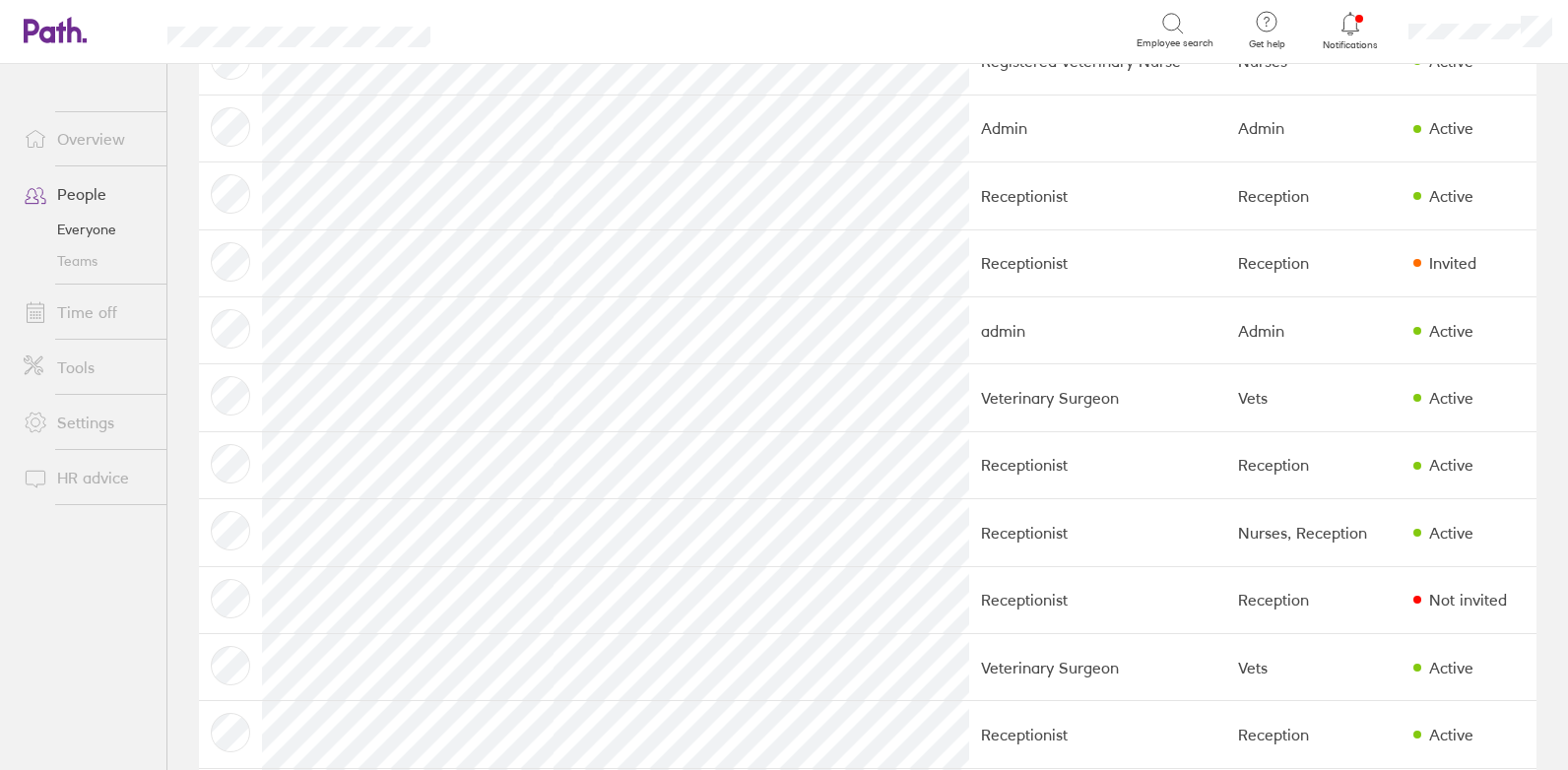
scroll to position [1235, 0]
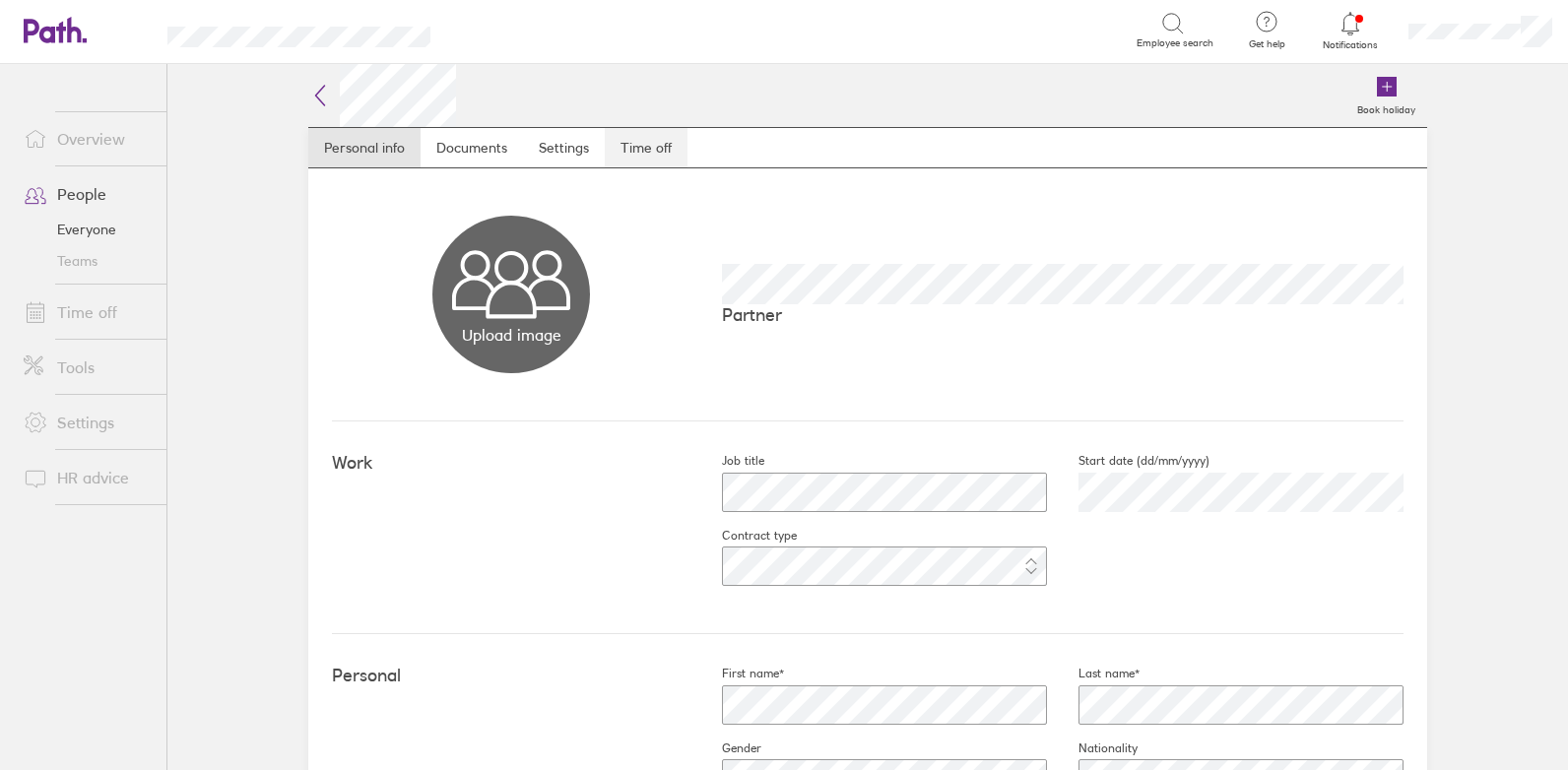
click at [615, 138] on link "Time off" at bounding box center [645, 148] width 82 height 40
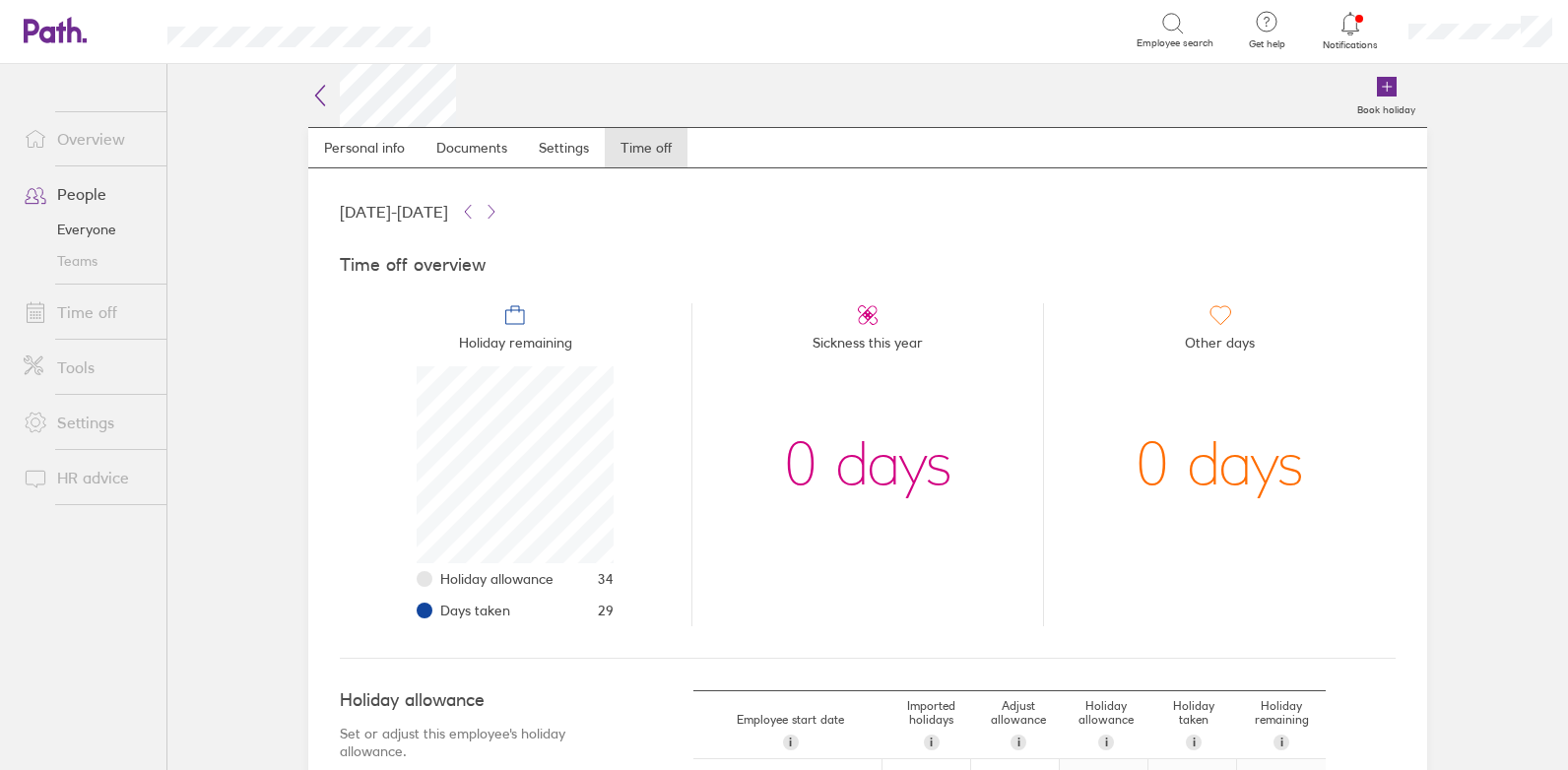
click at [69, 305] on link "Time off" at bounding box center [87, 313] width 159 height 40
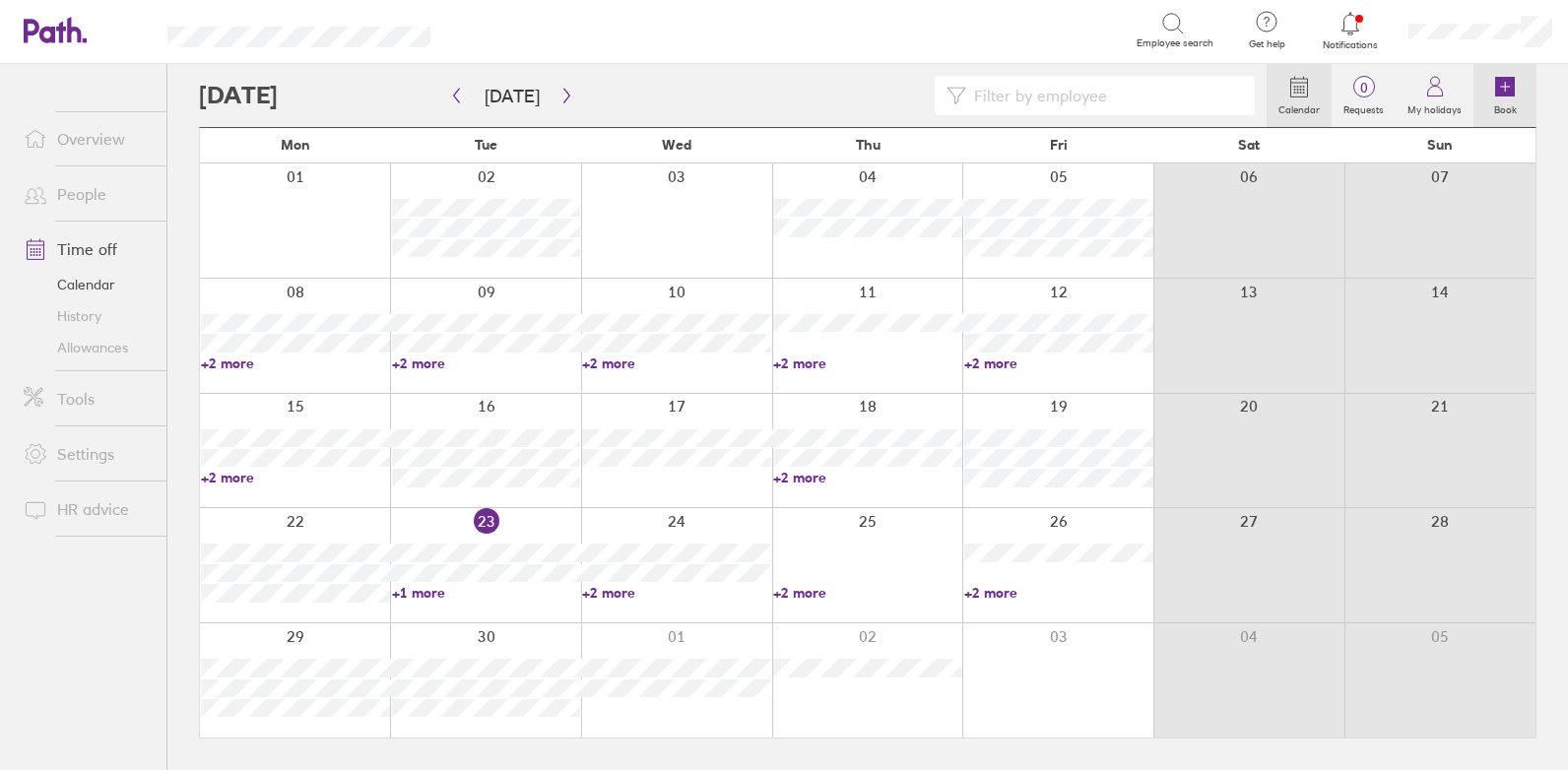
click at [1503, 95] on icon at bounding box center [1505, 86] width 20 height 20
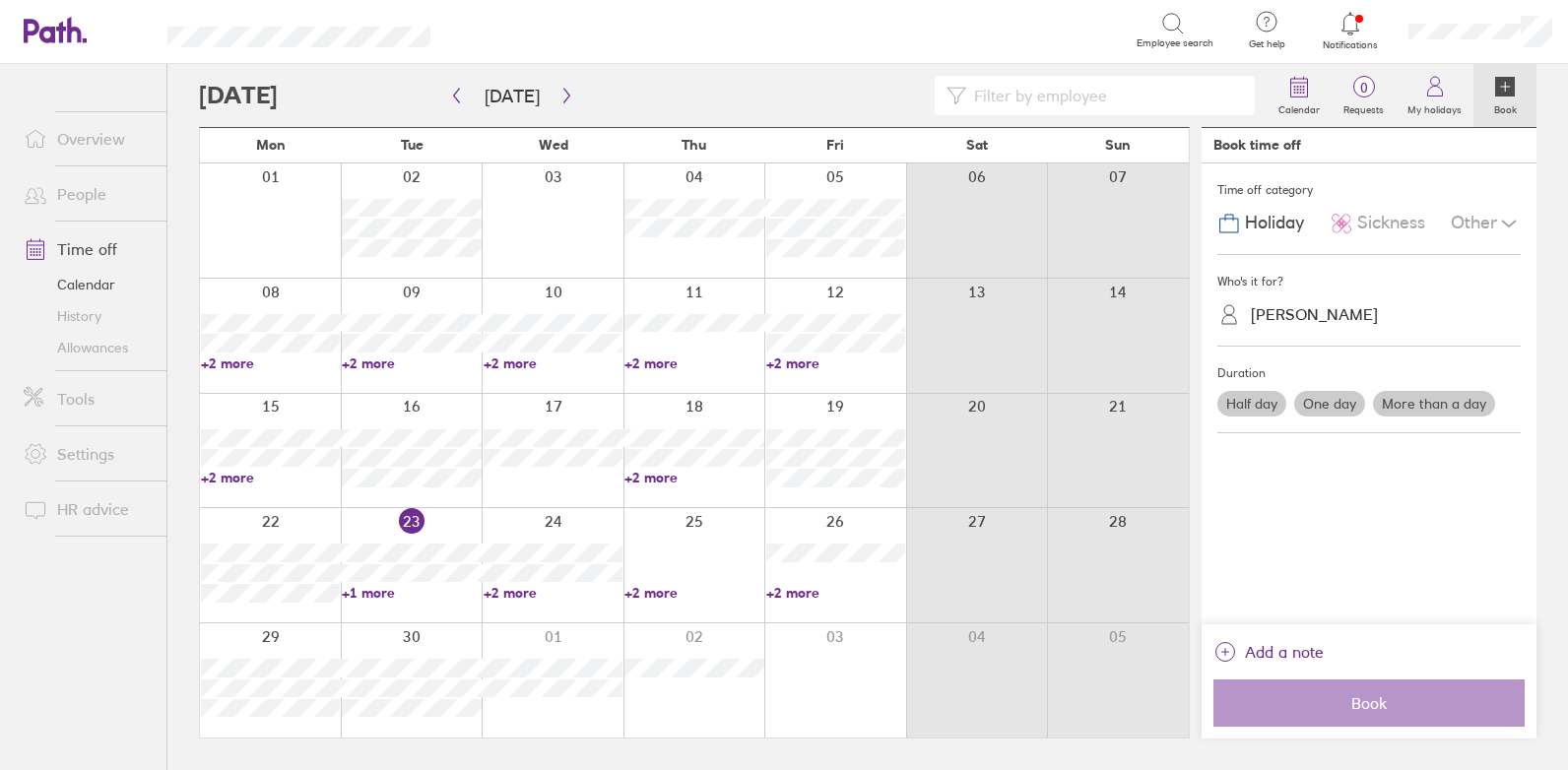
click at [1277, 312] on div "[PERSON_NAME]" at bounding box center [1314, 315] width 127 height 19
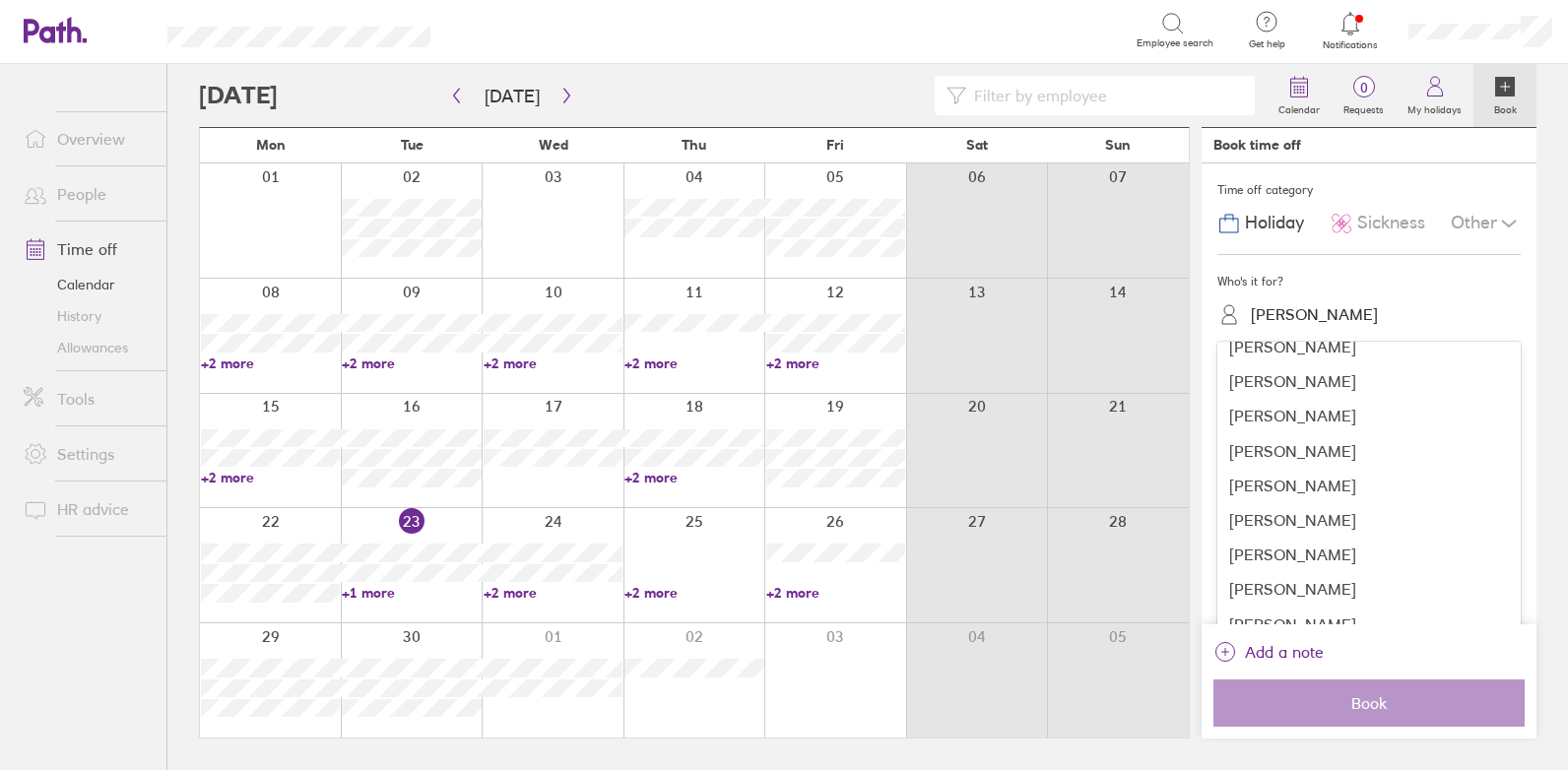
scroll to position [516, 0]
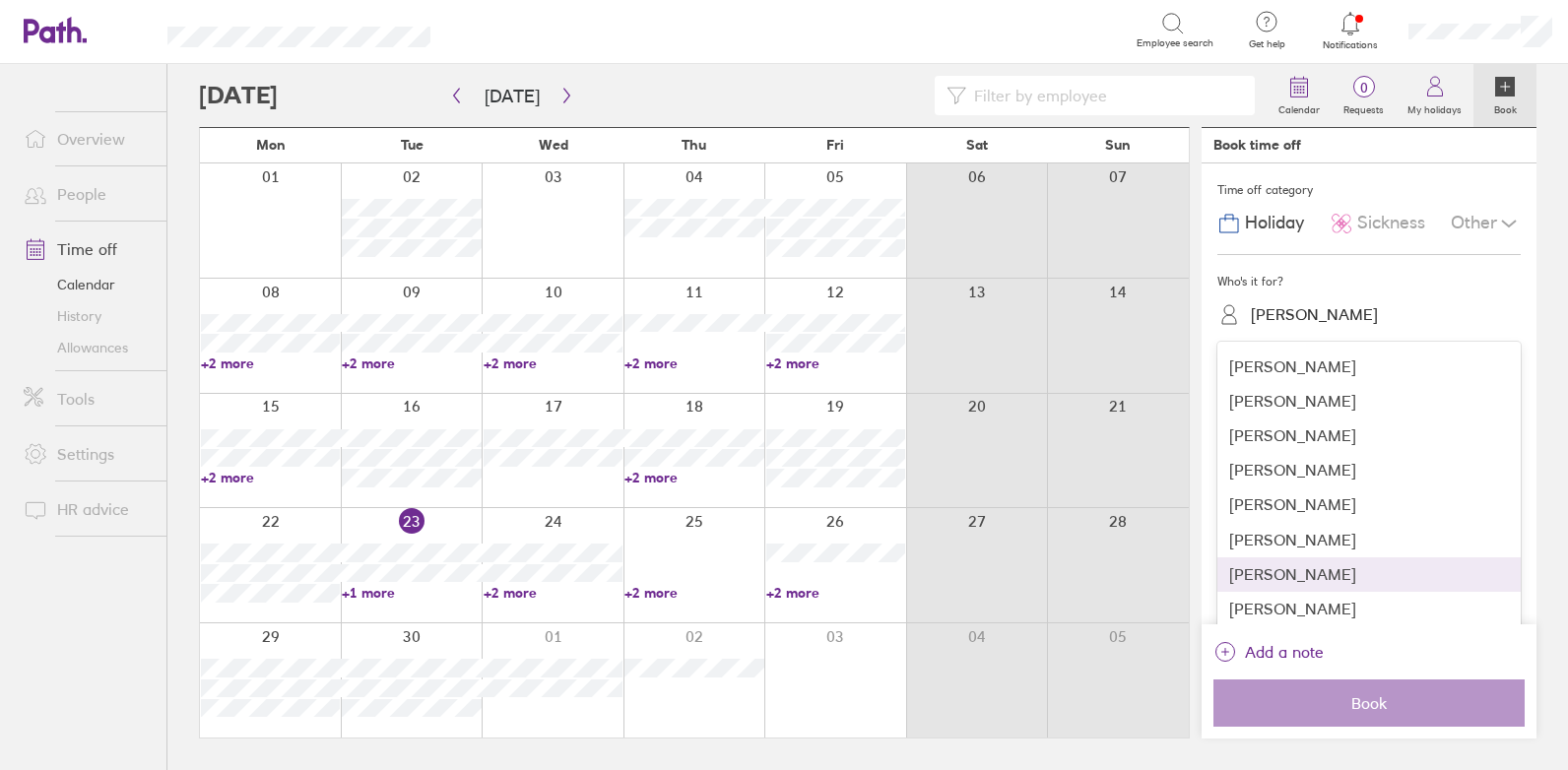
click at [1304, 583] on div "[PERSON_NAME]" at bounding box center [1370, 575] width 304 height 35
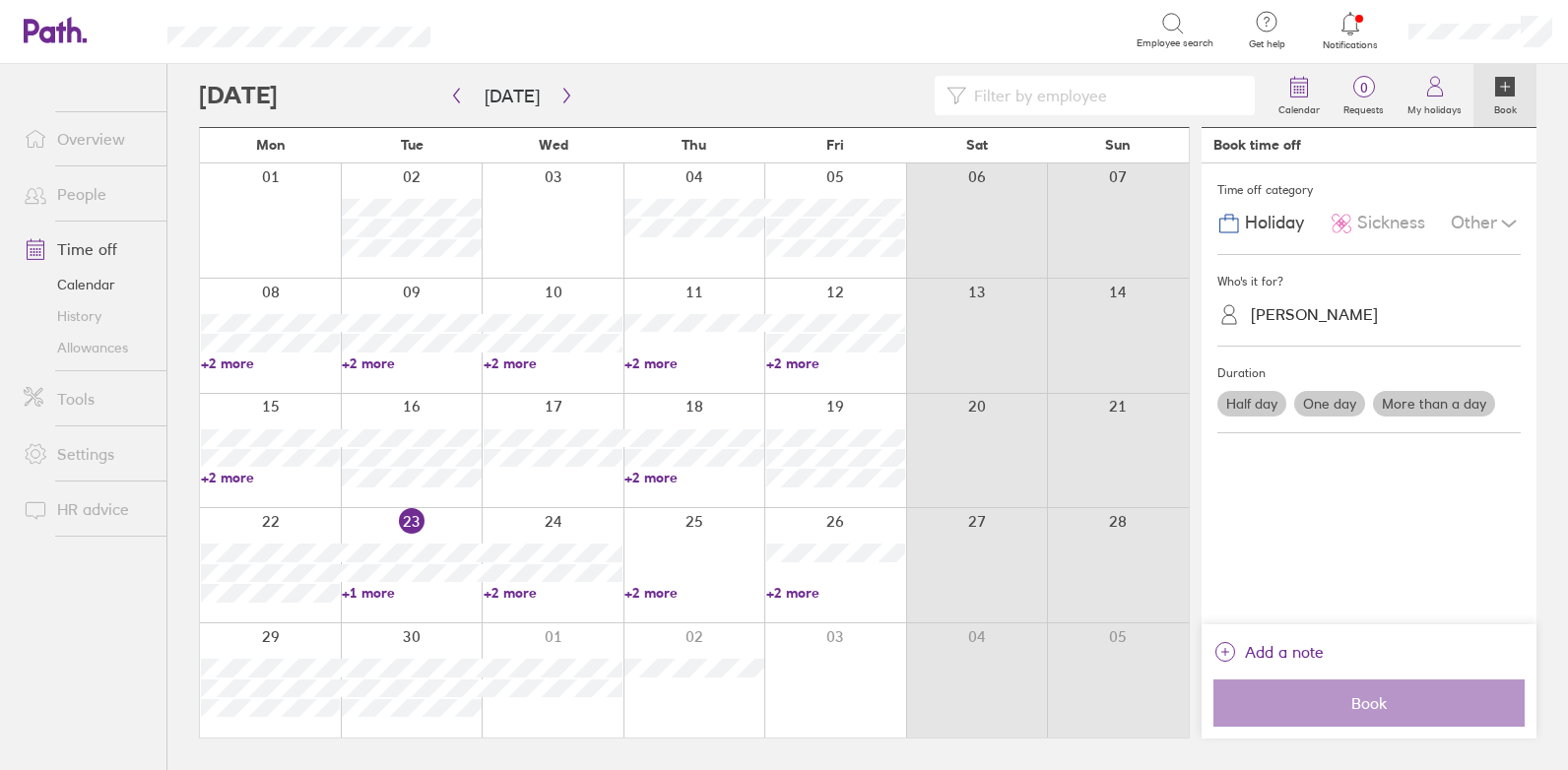
click at [1410, 397] on label "More than a day" at bounding box center [1434, 404] width 122 height 26
click at [0, 0] on input "More than a day" at bounding box center [0, 0] width 0 height 0
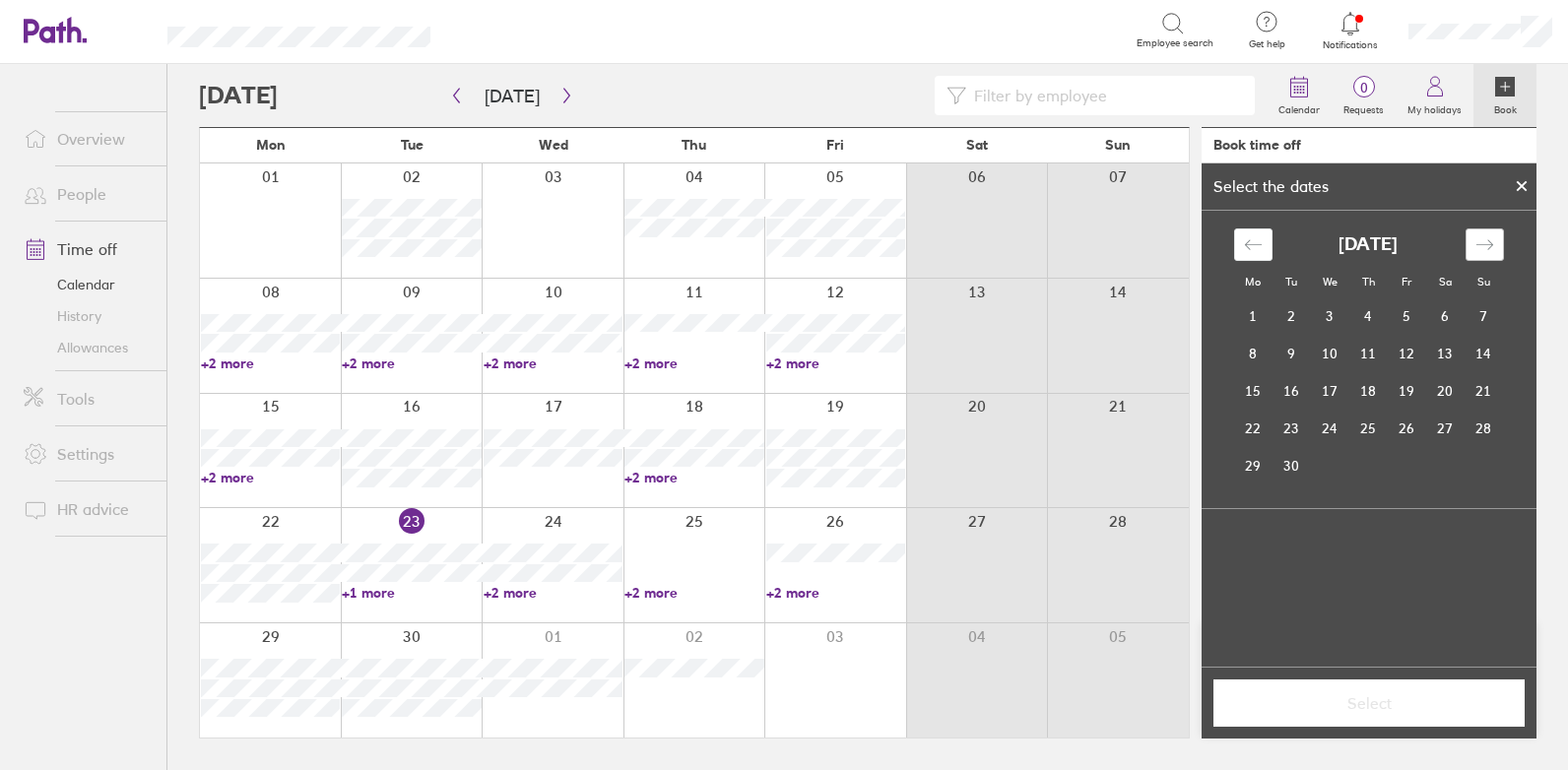
click at [1476, 242] on icon "Move forward to switch to the next month." at bounding box center [1485, 244] width 19 height 19
click at [1327, 318] on td "1" at bounding box center [1330, 318] width 39 height 38
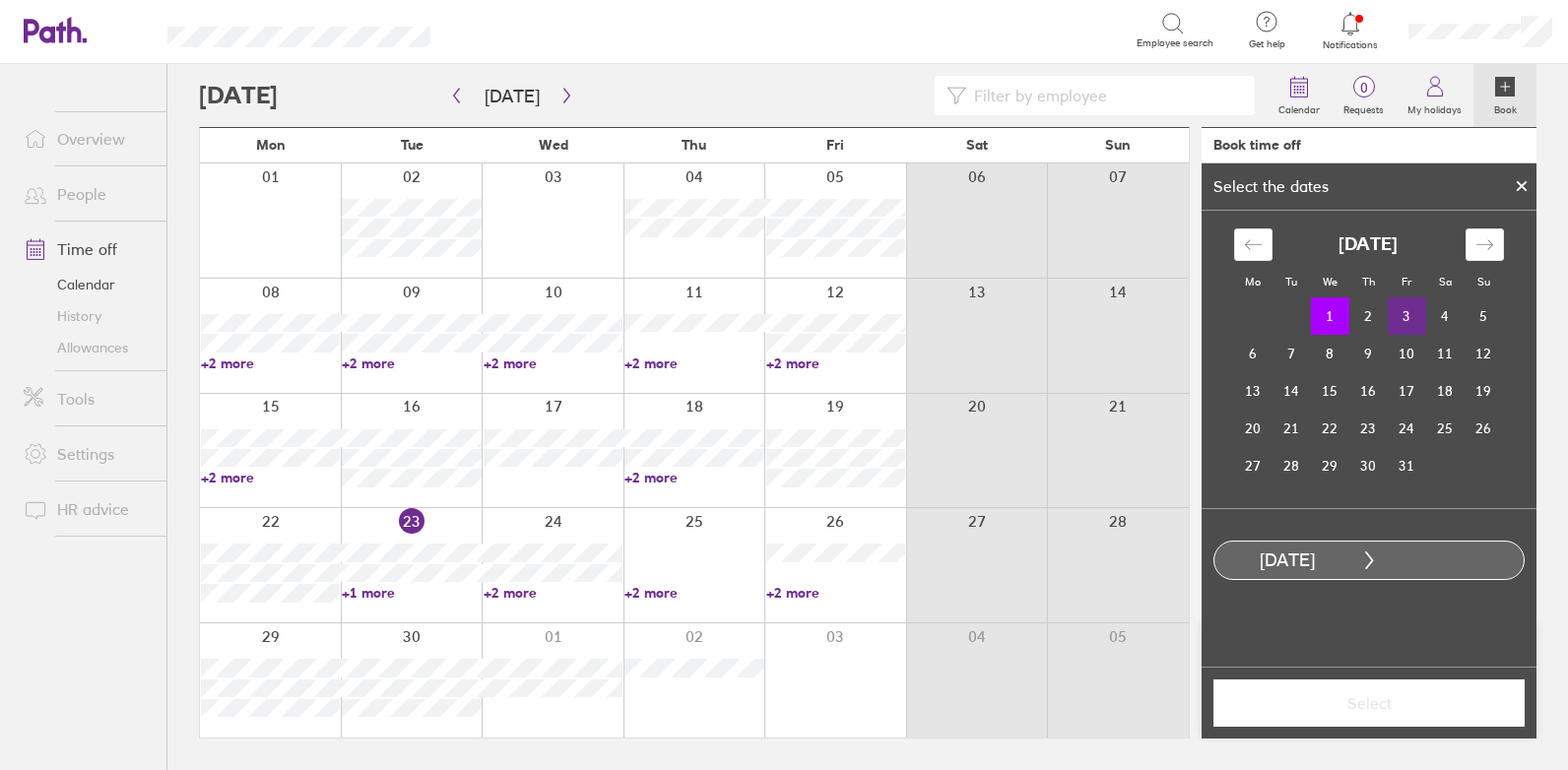
click at [1409, 317] on td "3" at bounding box center [1406, 317] width 39 height 38
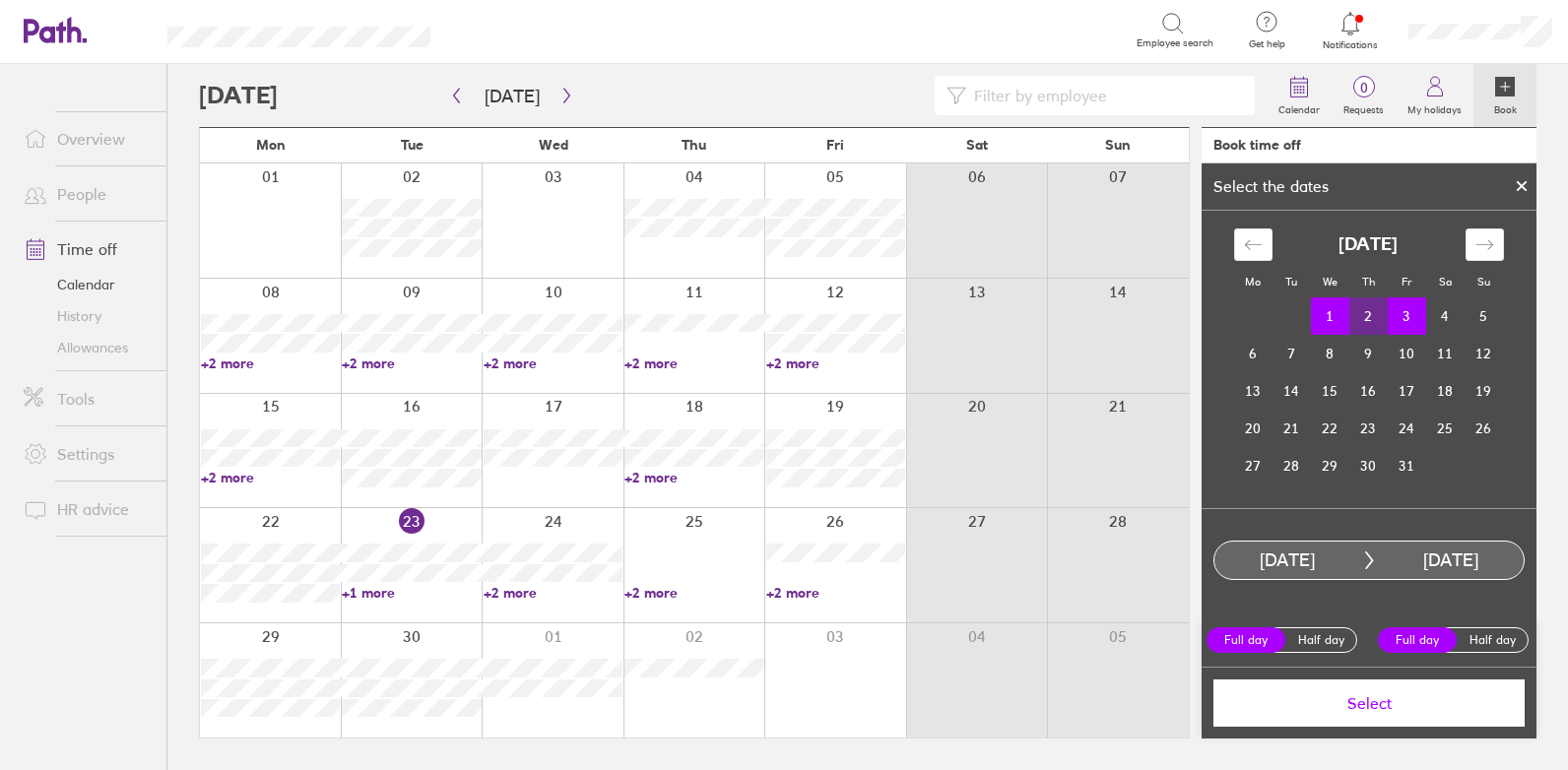
click at [1361, 705] on span "Select" at bounding box center [1370, 704] width 284 height 18
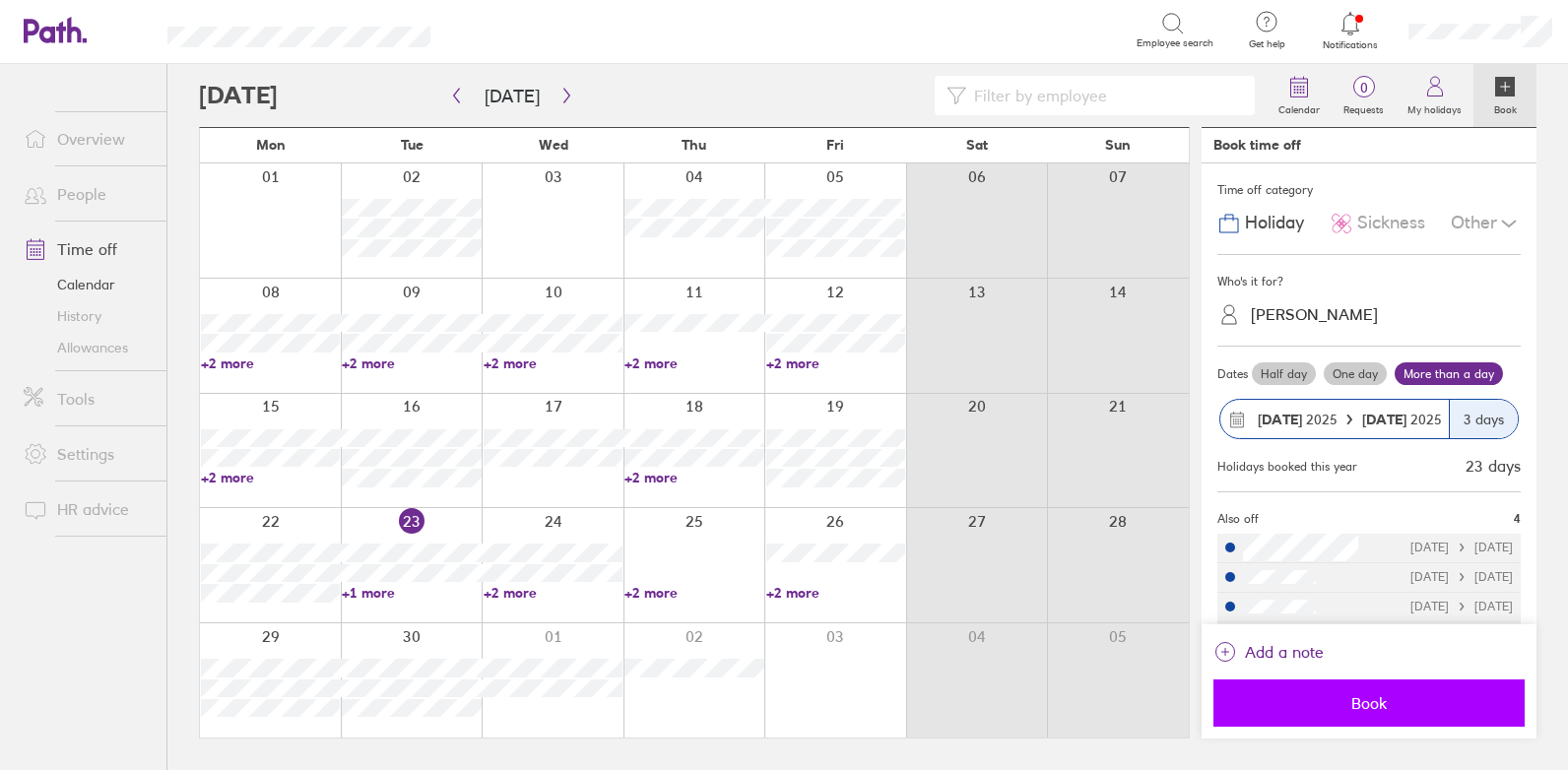
click at [1285, 702] on span "Book" at bounding box center [1370, 704] width 284 height 18
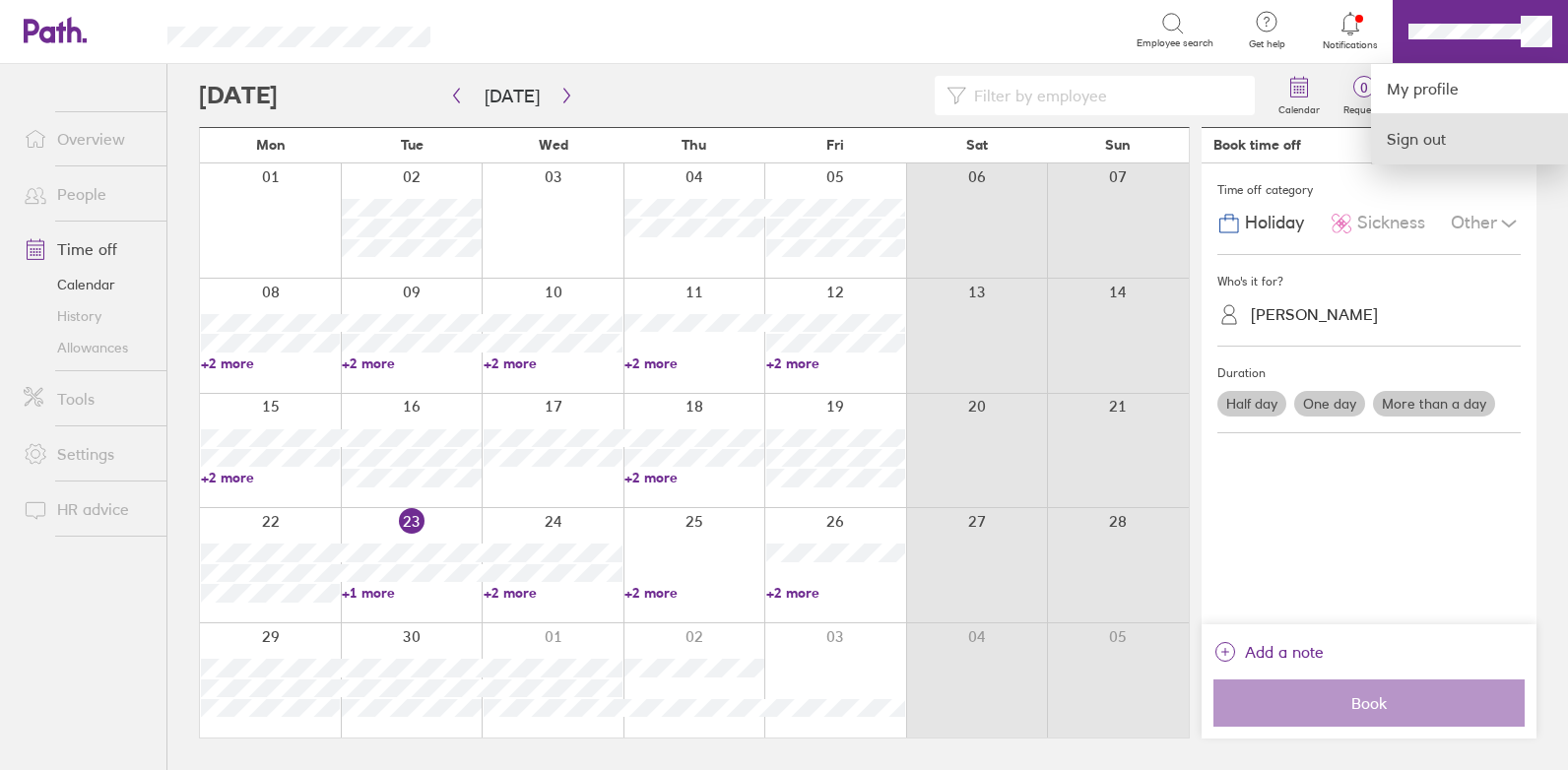
click at [1428, 127] on link "Sign out" at bounding box center [1470, 139] width 196 height 50
